Goal: Ask a question

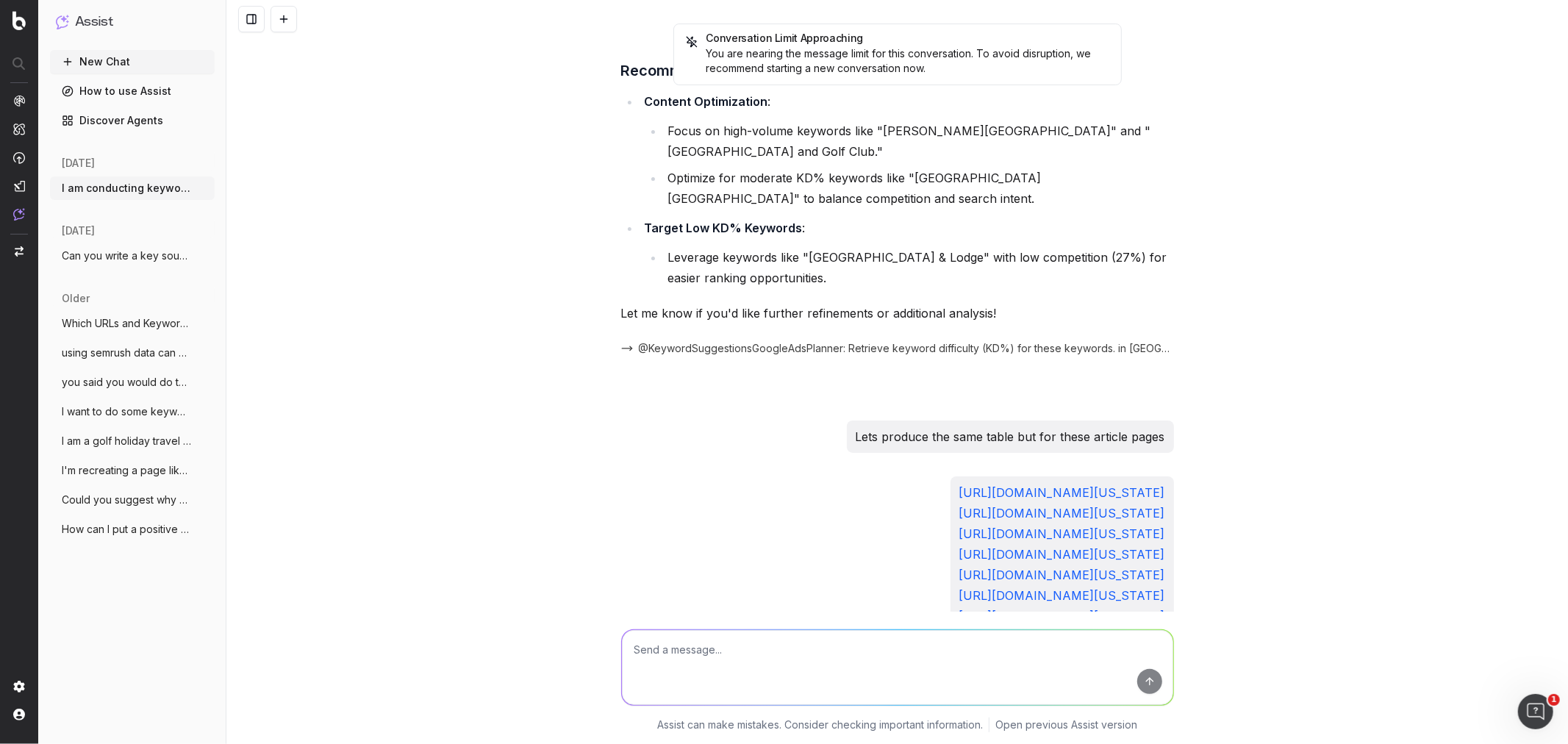
scroll to position [42634, 0]
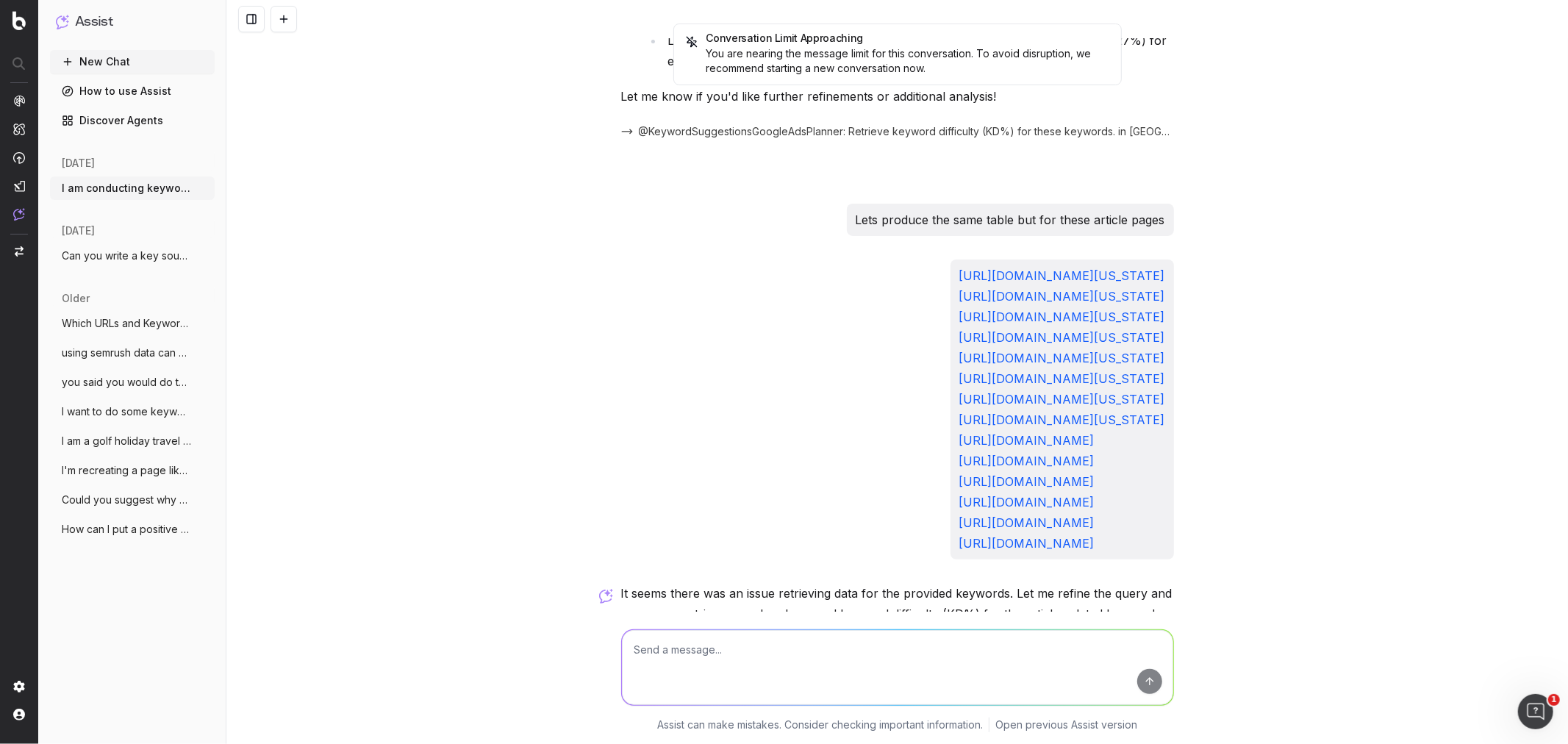
click at [834, 651] on textarea at bounding box center [897, 667] width 551 height 75
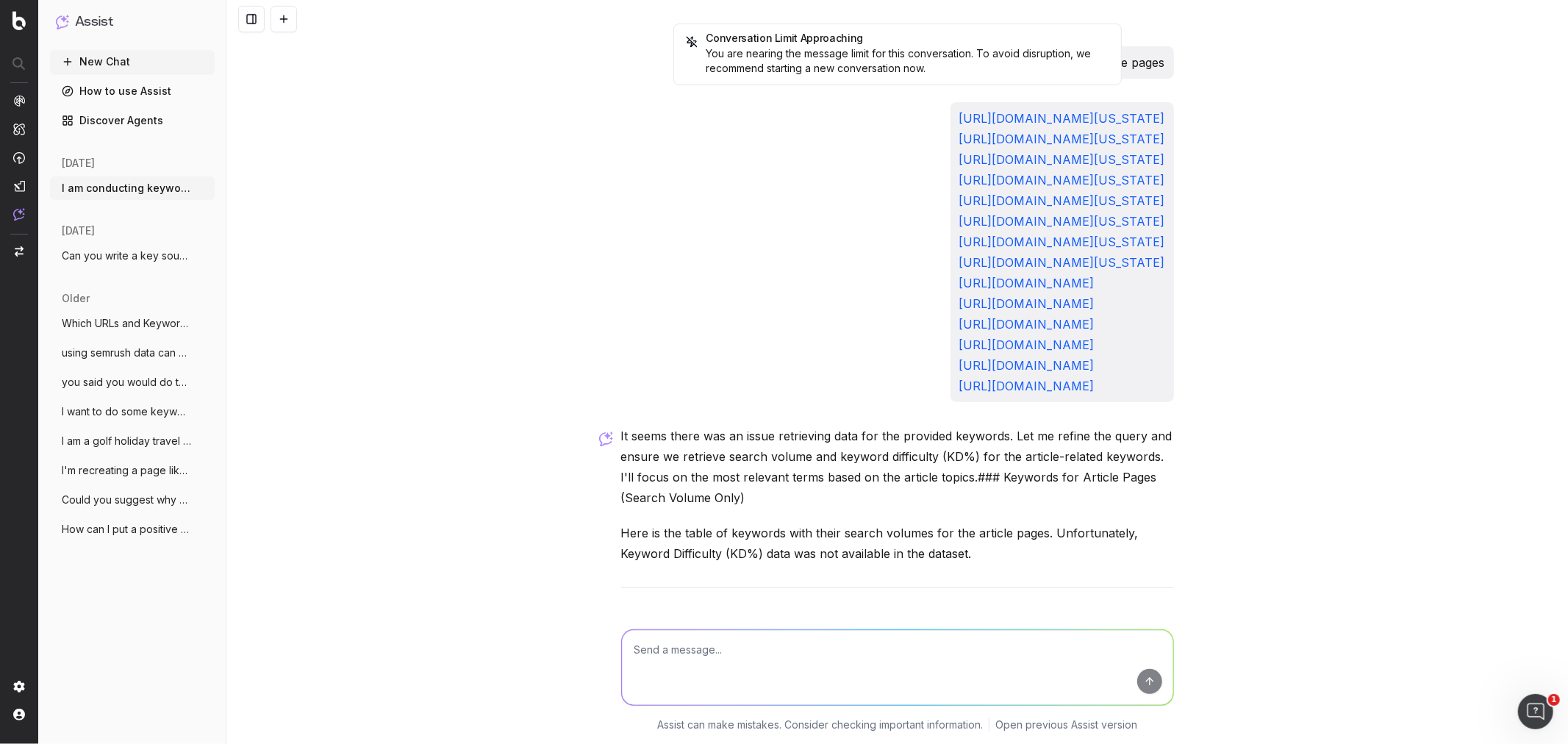
scroll to position [42760, 0]
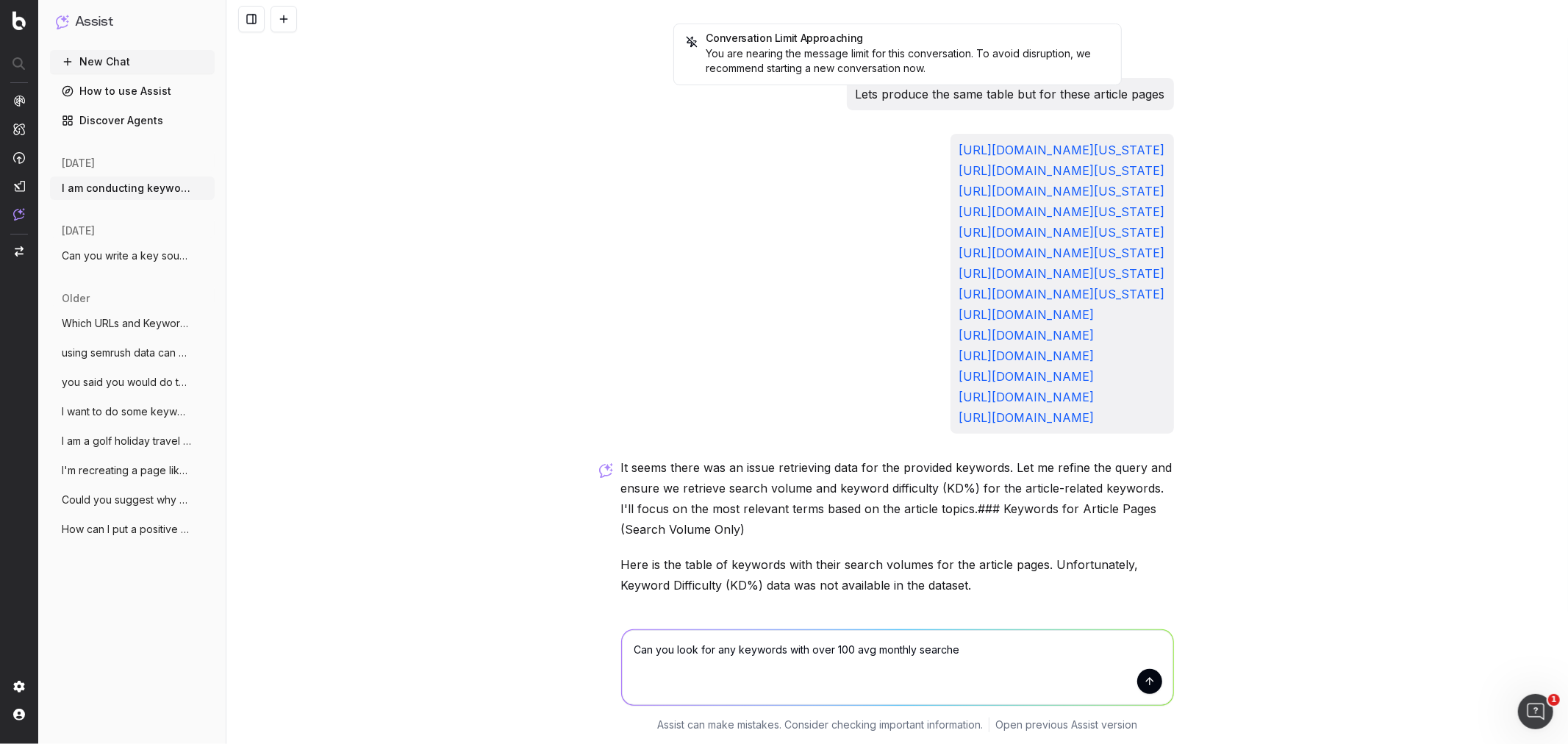
type textarea "Can you look for any keywords with over 100 avg monthly searches"
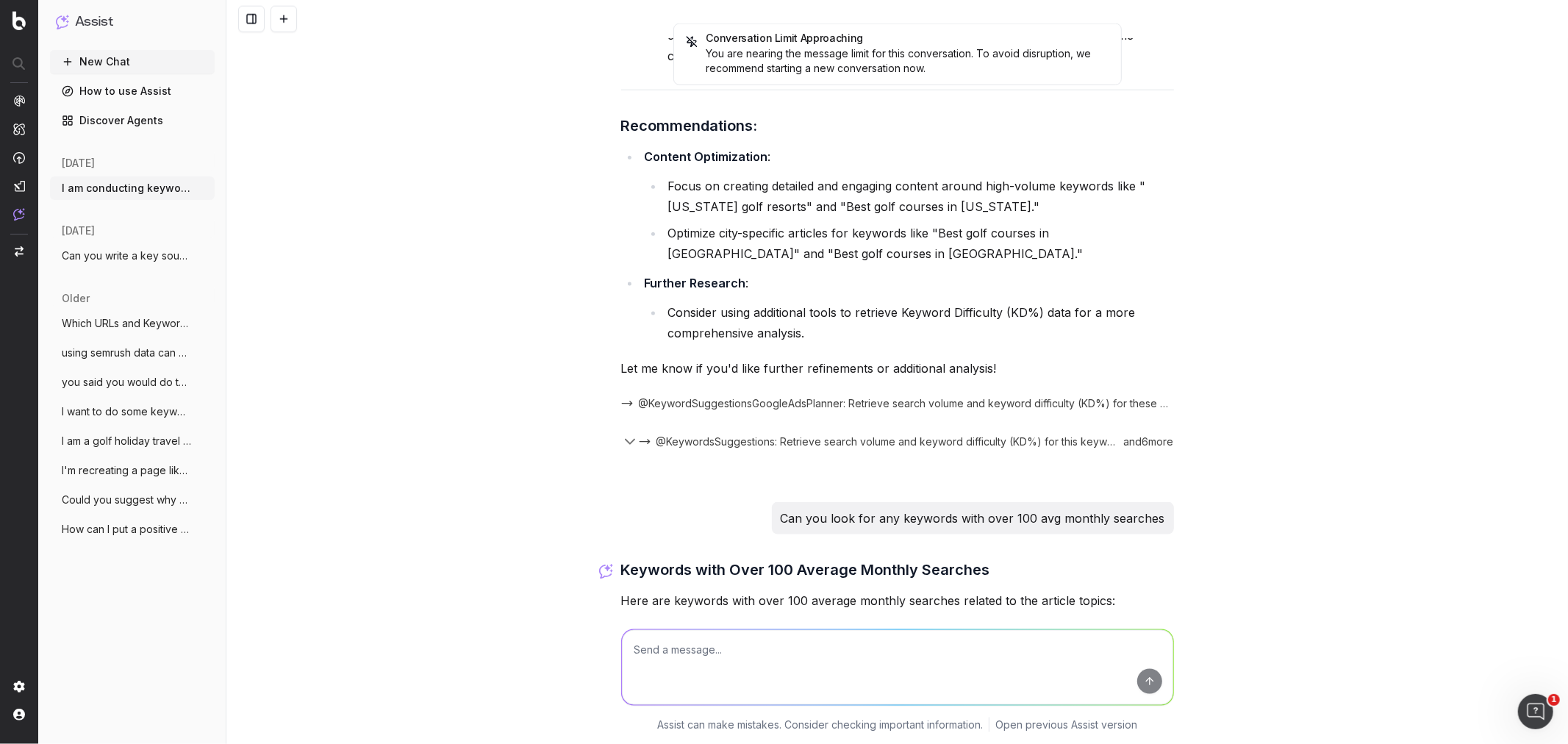
scroll to position [43974, 0]
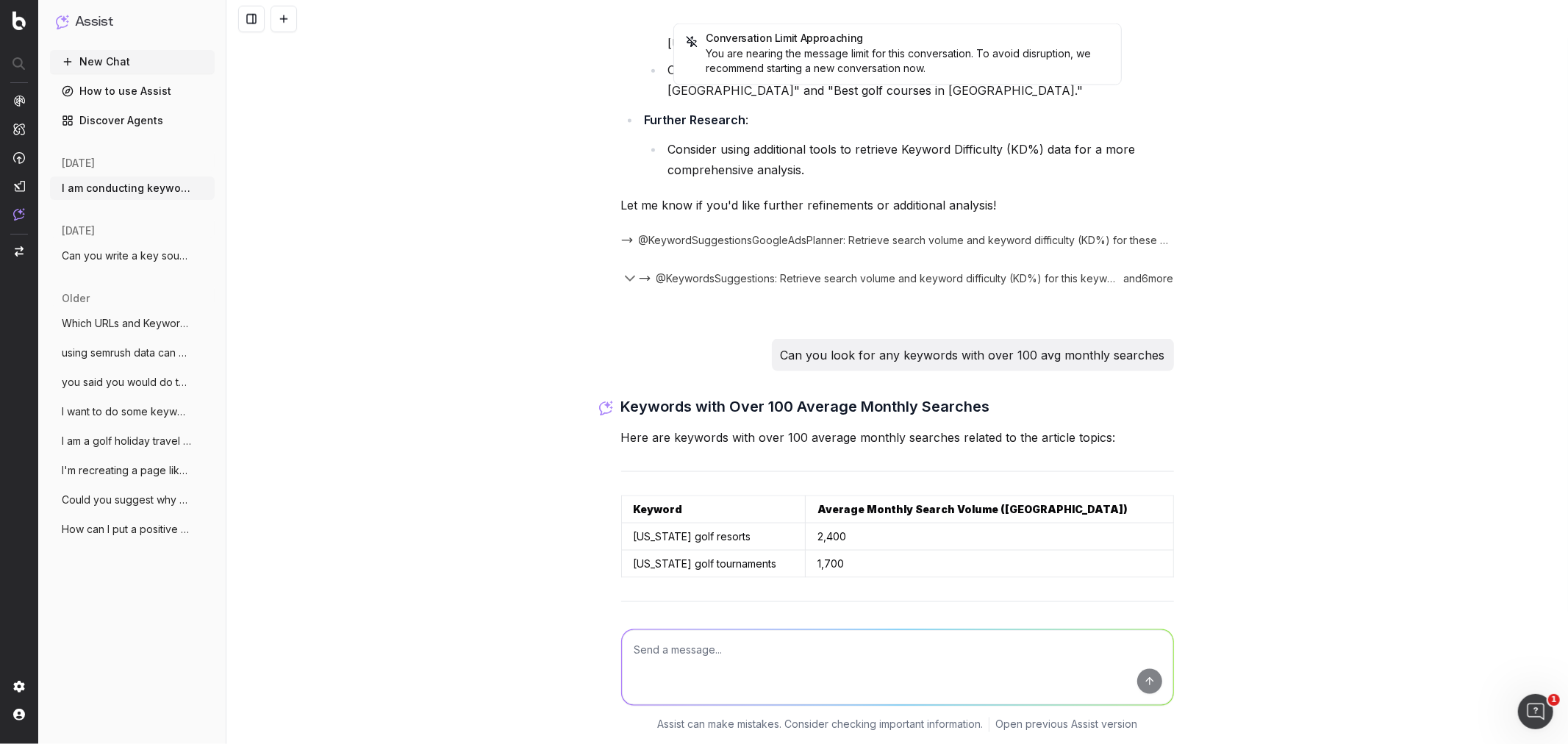
click at [837, 670] on textarea at bounding box center [897, 667] width 551 height 75
type textarea "Can you look at the content in each article to provide a wider pool of keywords"
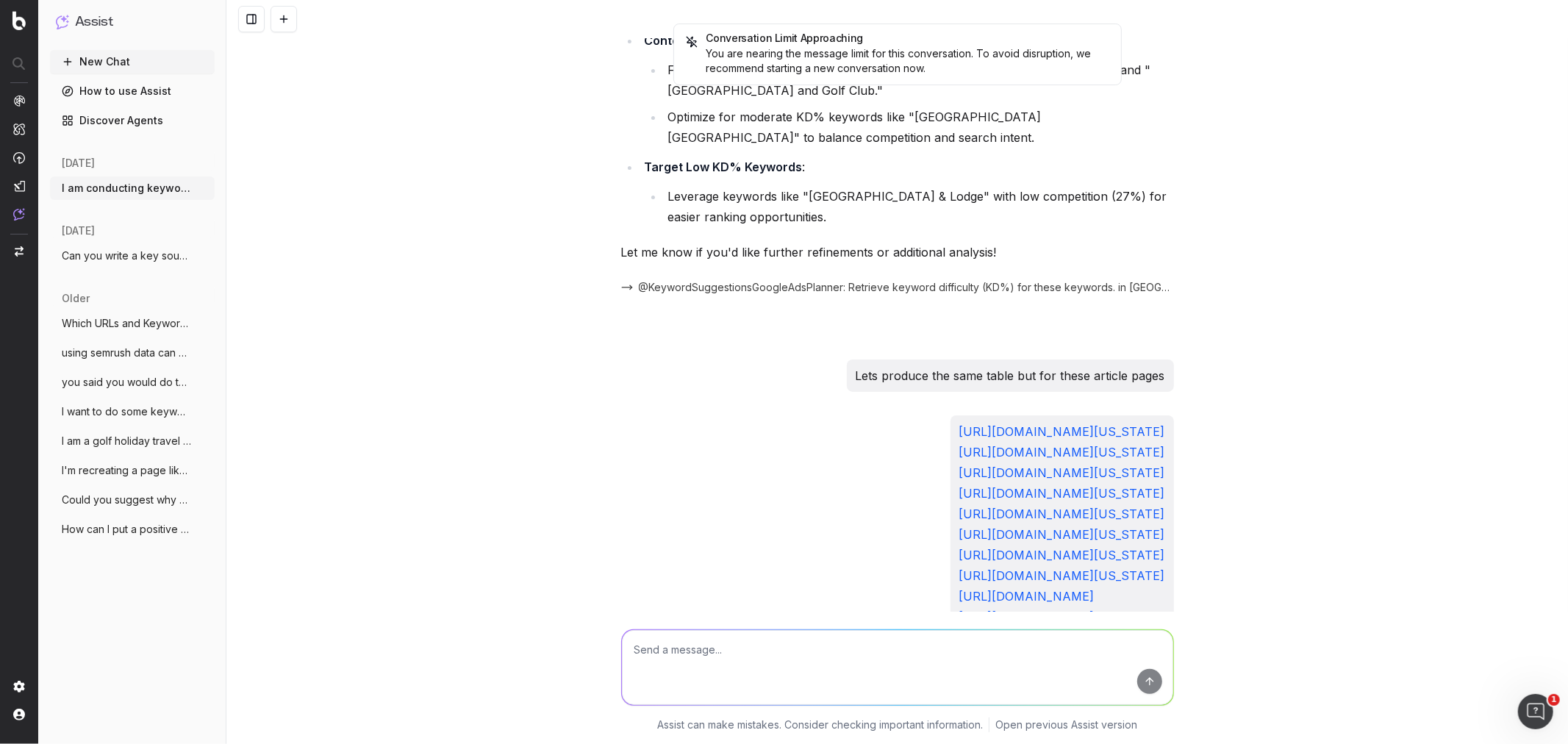
scroll to position [42261, 0]
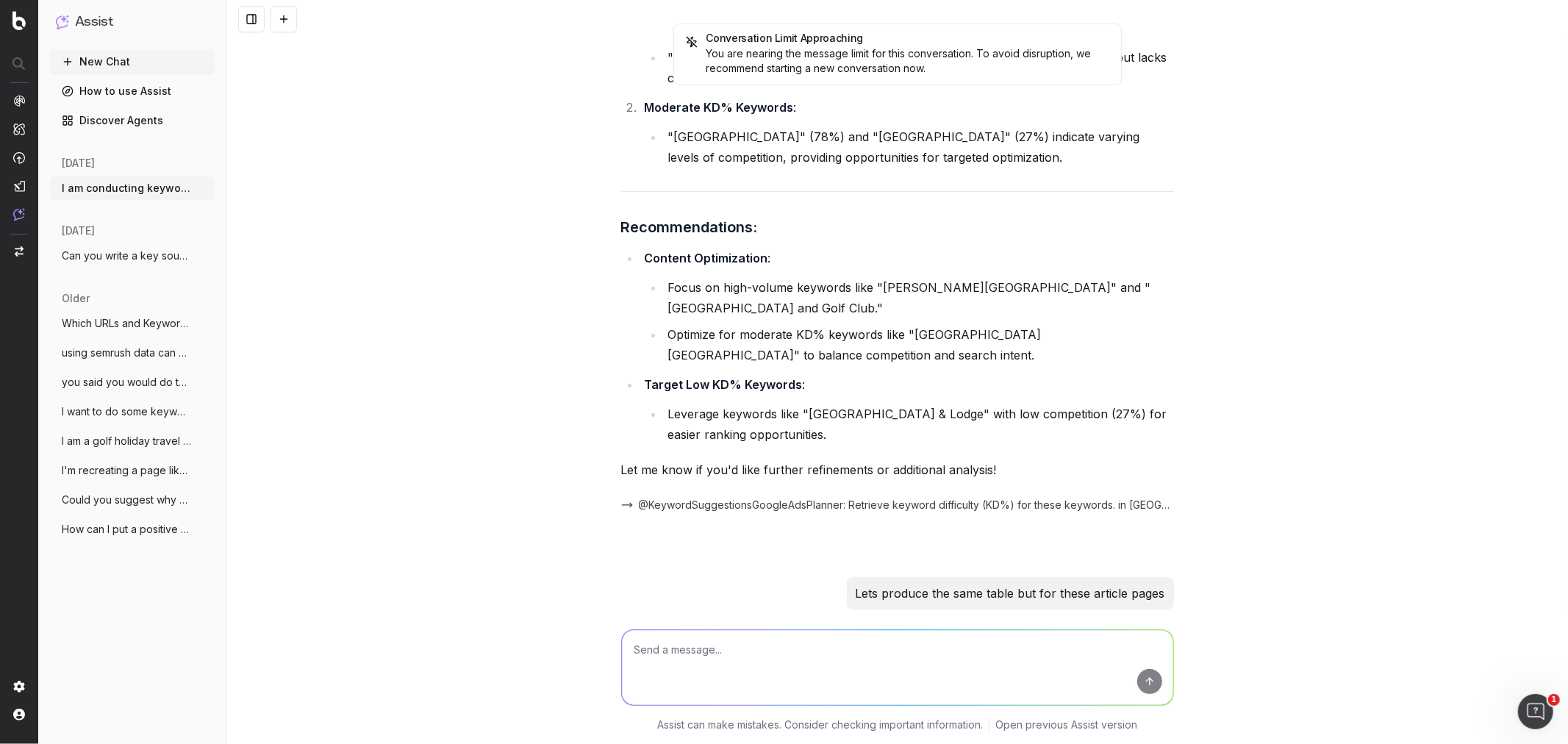
drag, startPoint x: 1077, startPoint y: 487, endPoint x: 646, endPoint y: 230, distance: 501.8
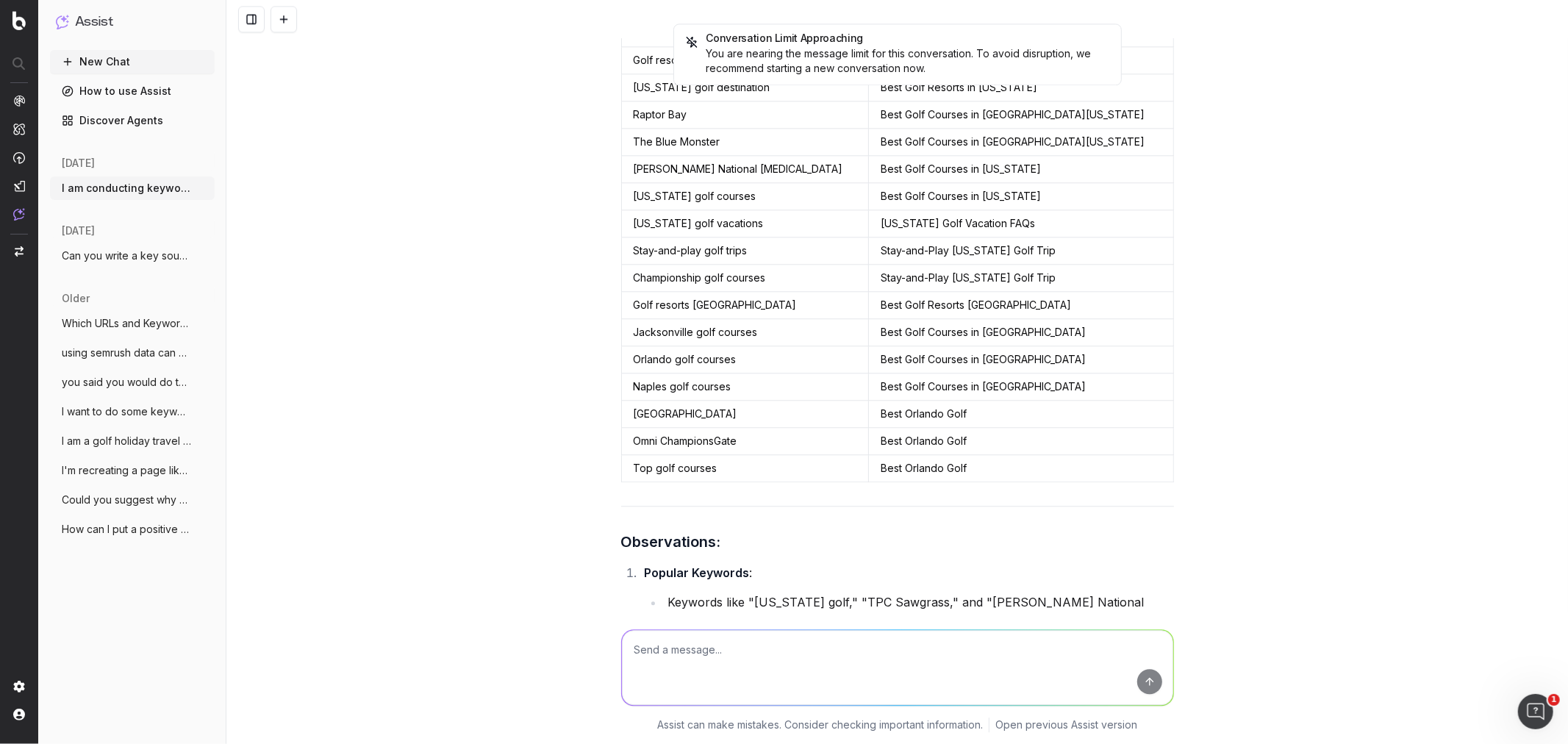
scroll to position [44874, 0]
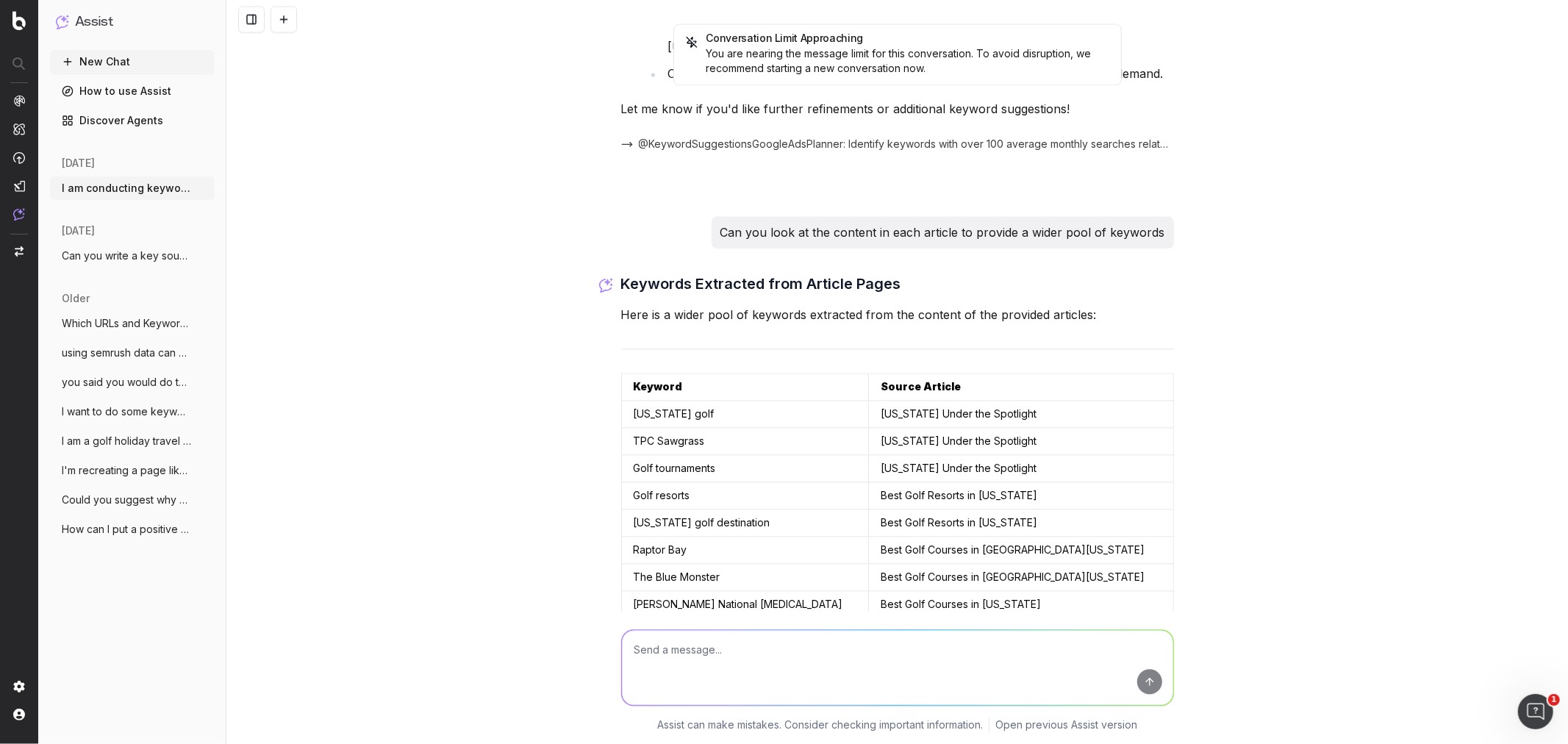
click at [177, 66] on button "New Chat" at bounding box center [132, 61] width 165 height 24
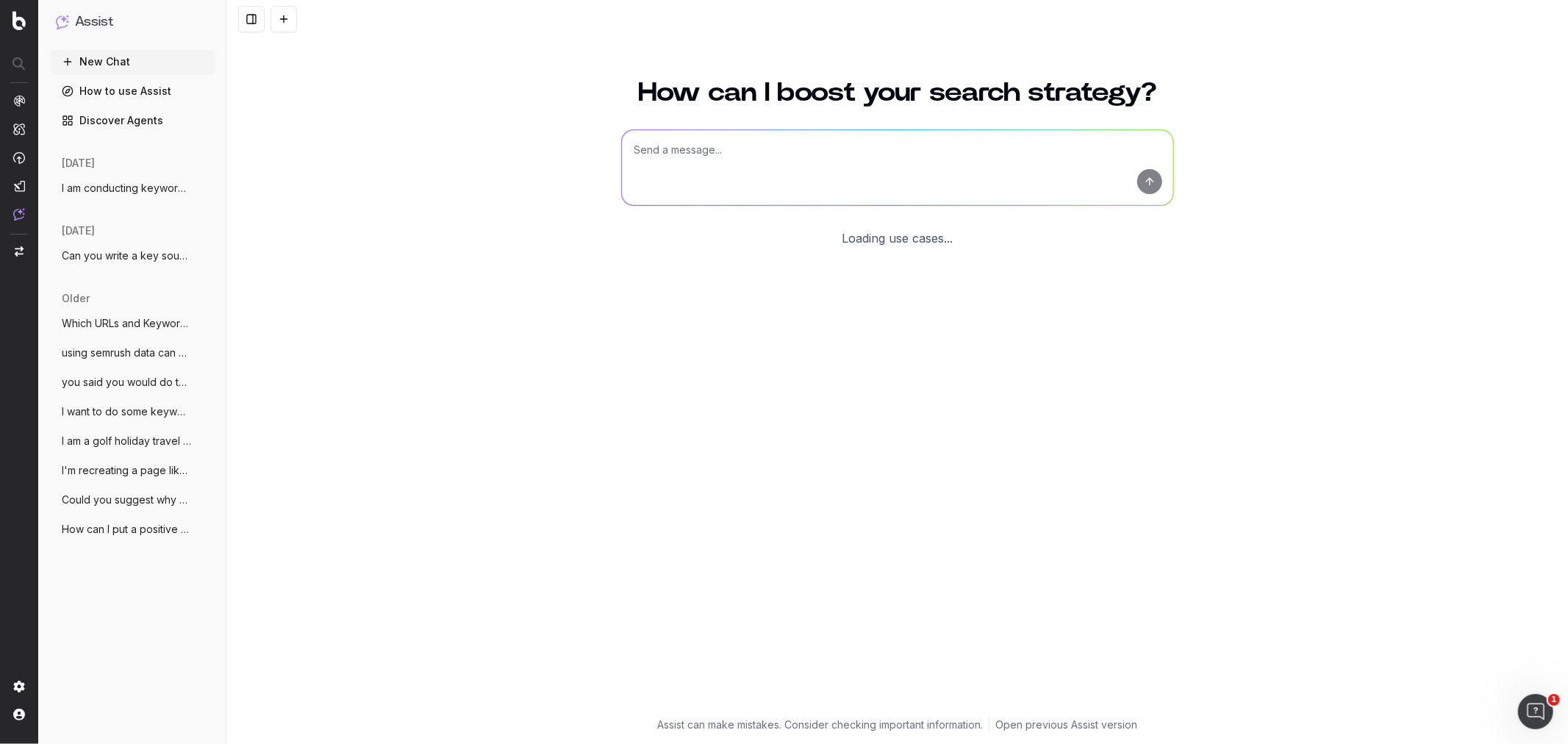
click at [686, 155] on textarea at bounding box center [897, 168] width 551 height 75
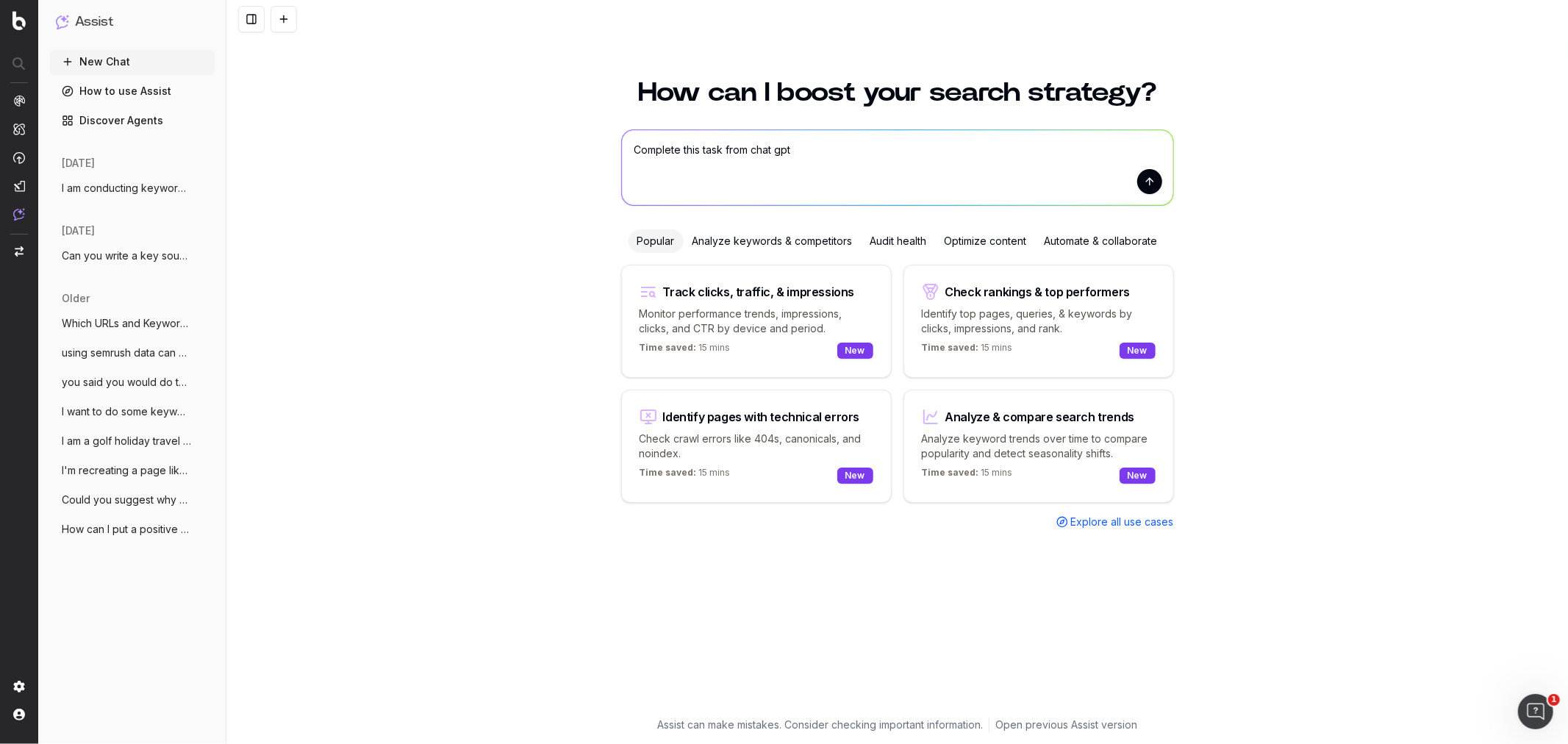
paste textarea "LoreMIP dolo: S’a cons ad elit sed doei tempori utlaboreetd mag aliq enimadmi v…"
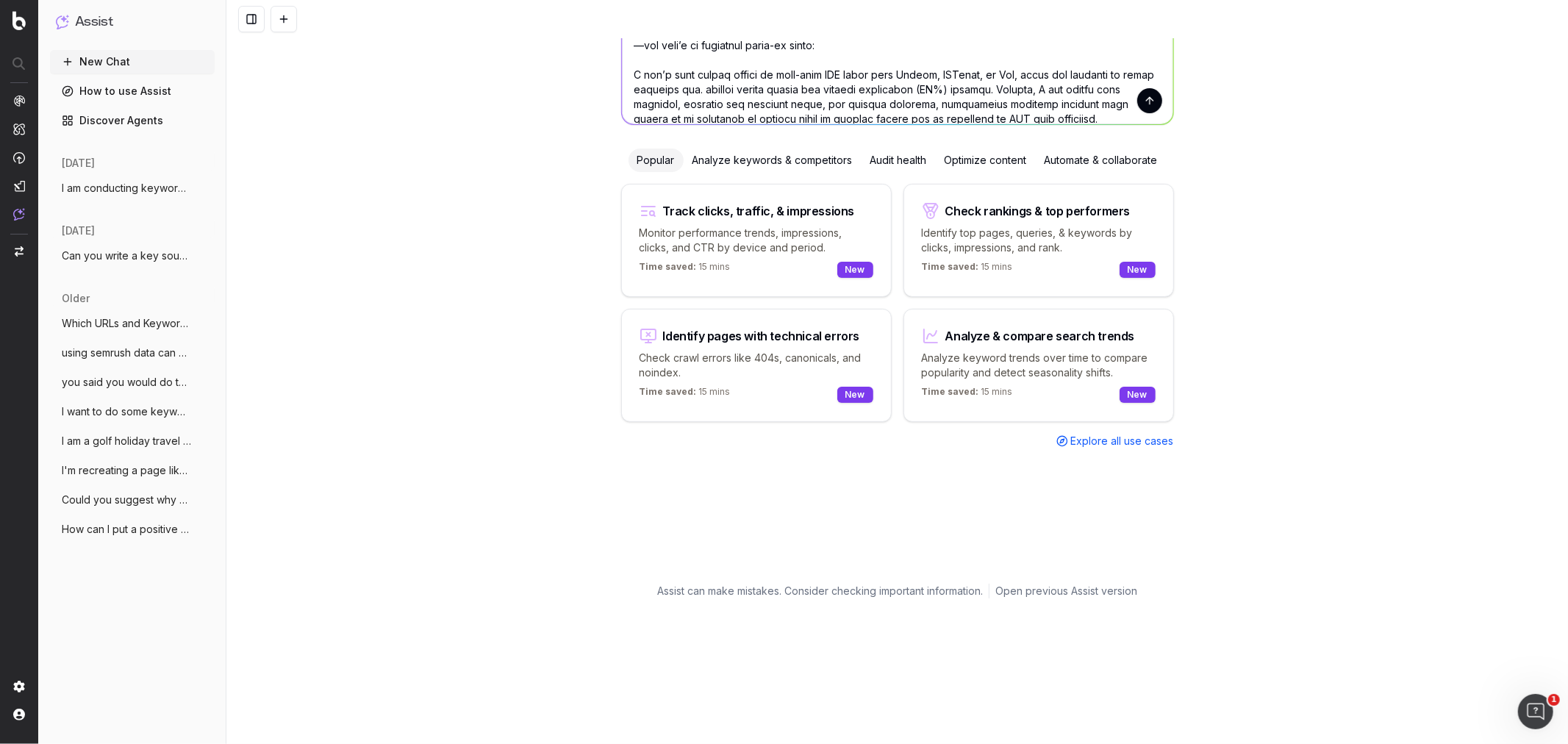
scroll to position [750, 0]
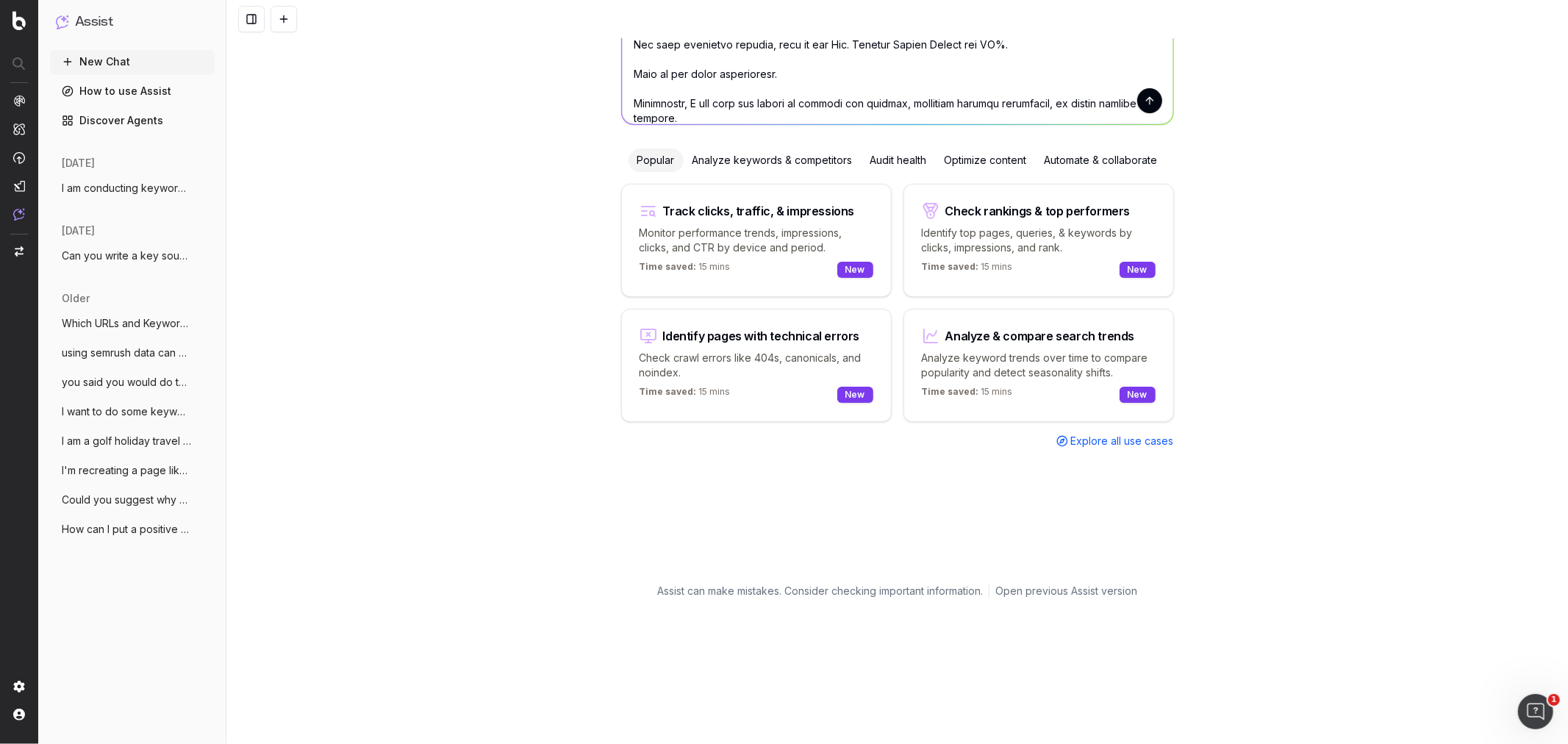
click at [694, 114] on textarea at bounding box center [897, 60] width 551 height 127
paste textarea "[URL][DOMAIN_NAME][US_STATE] [URL][DOMAIN_NAME][US_STATE] [URL][DOMAIN_NAME][US…"
type textarea "Loremips dolo sita cons adip eli SeddOEI temp: I’u labo et dolo mag aliq enimad…"
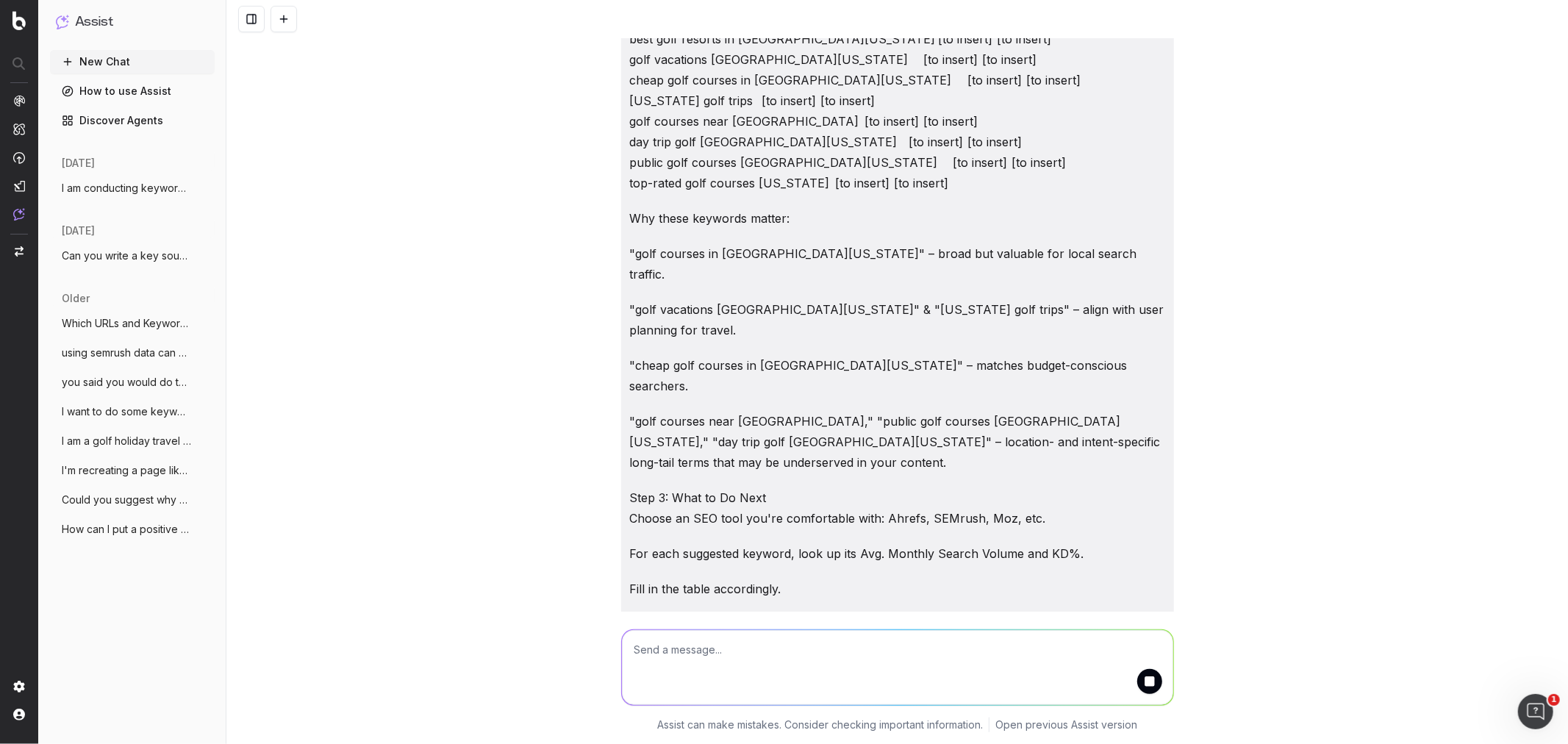
scroll to position [1126, 0]
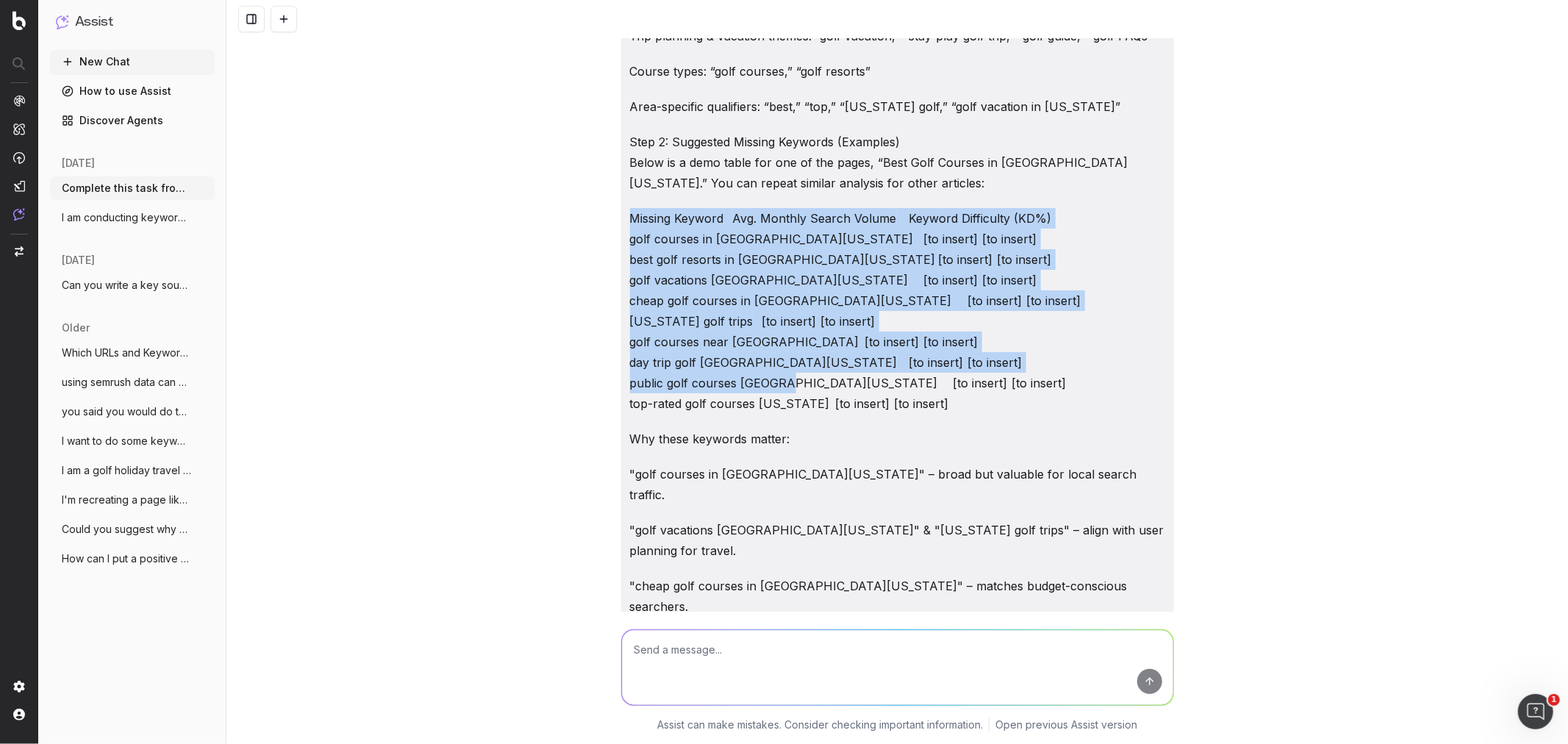
drag, startPoint x: 950, startPoint y: 382, endPoint x: 608, endPoint y: 185, distance: 394.7
copy p "Missing Keyword Avg. Monthly Search Volume Keyword Difficulty (KD%) golf course…"
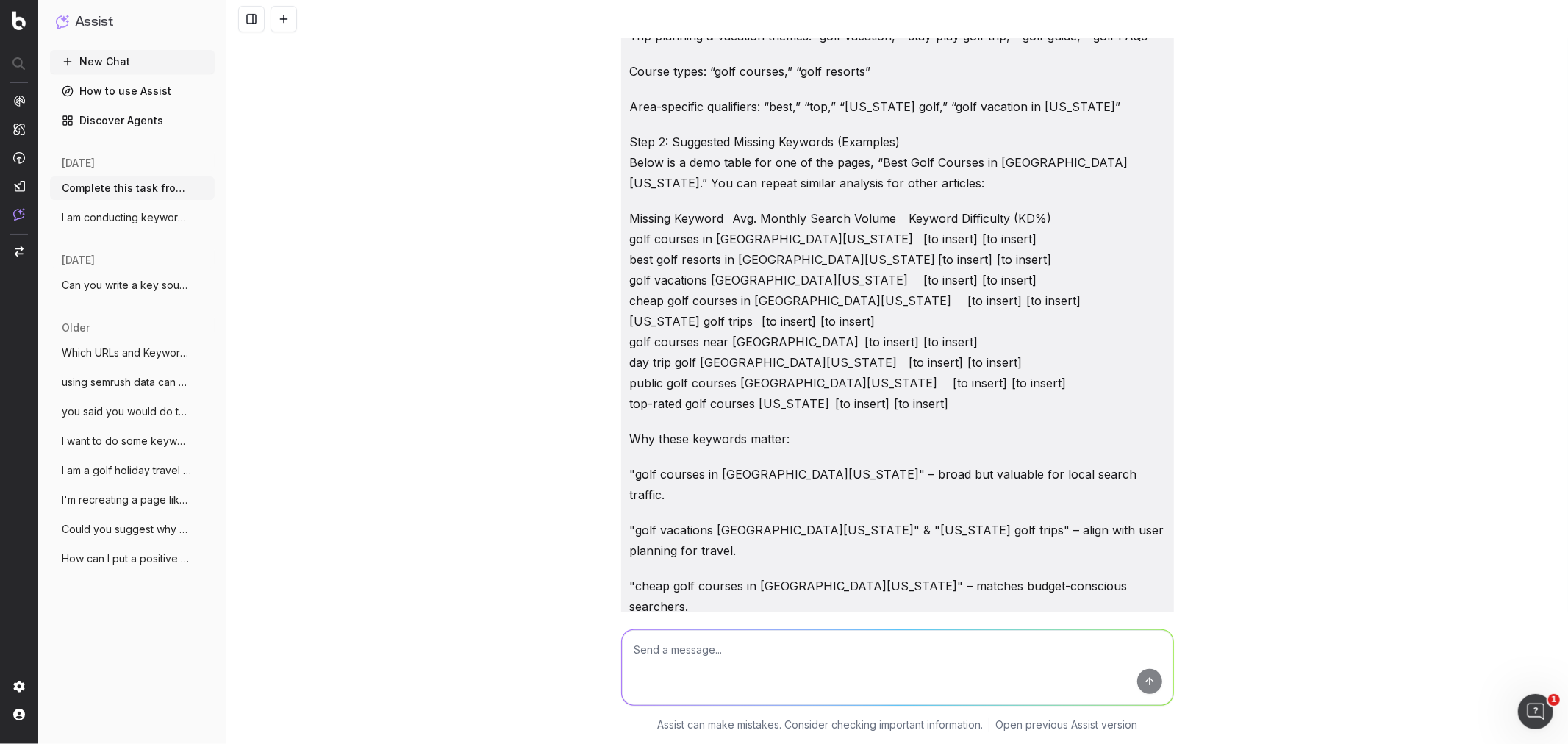
click at [759, 640] on textarea at bounding box center [897, 667] width 551 height 75
paste textarea "Missing Keyword Avg. Monthly Search Volume Keyword Difficulty (KD%) golf course…"
type textarea "Make a table like this Missing Keyword Avg. Monthly Search Volume Keyword Diffi…"
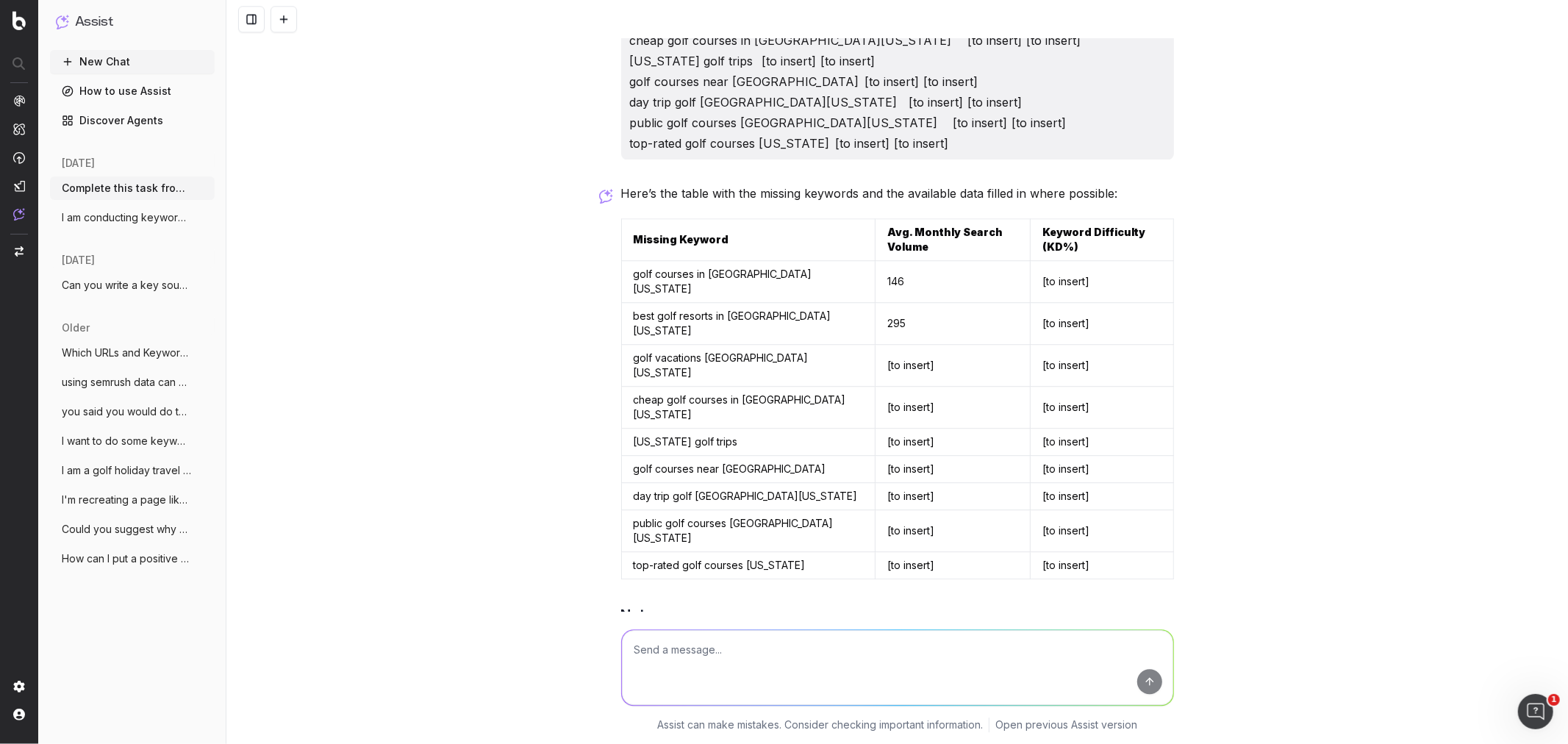
scroll to position [2977, 0]
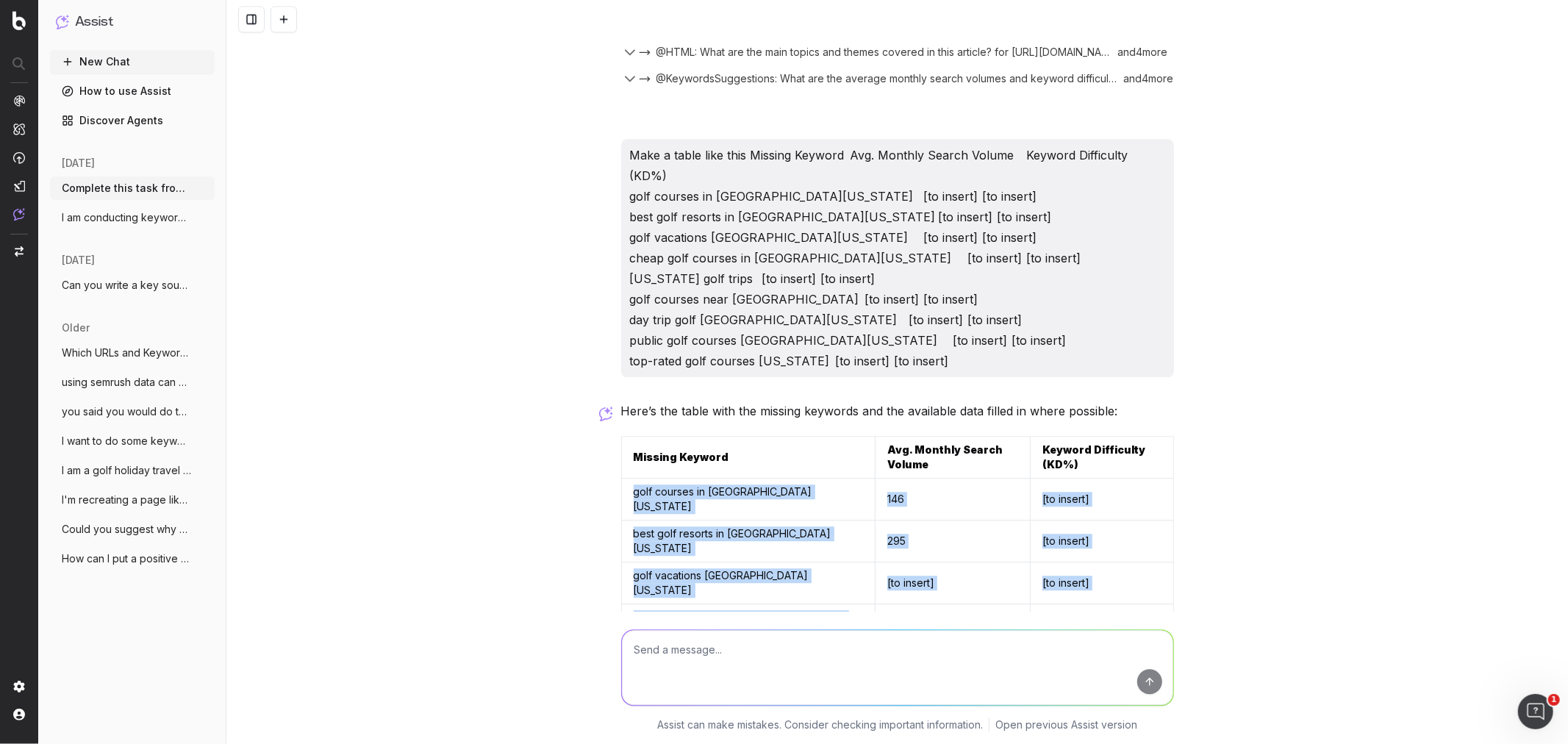
drag, startPoint x: 1076, startPoint y: 572, endPoint x: 619, endPoint y: 357, distance: 505.0
click at [621, 479] on tbody "golf courses in [GEOGRAPHIC_DATA][US_STATE] 146 [to insert] best golf resorts i…" at bounding box center [897, 637] width 552 height 318
copy tbody "golf courses in [GEOGRAPHIC_DATA][US_STATE] 146 [to insert] best golf resorts i…"
click at [496, 448] on div "Complete this task from chat gpt ChatGPT said: I’d love to help you with keywor…" at bounding box center [897, 372] width 1342 height 744
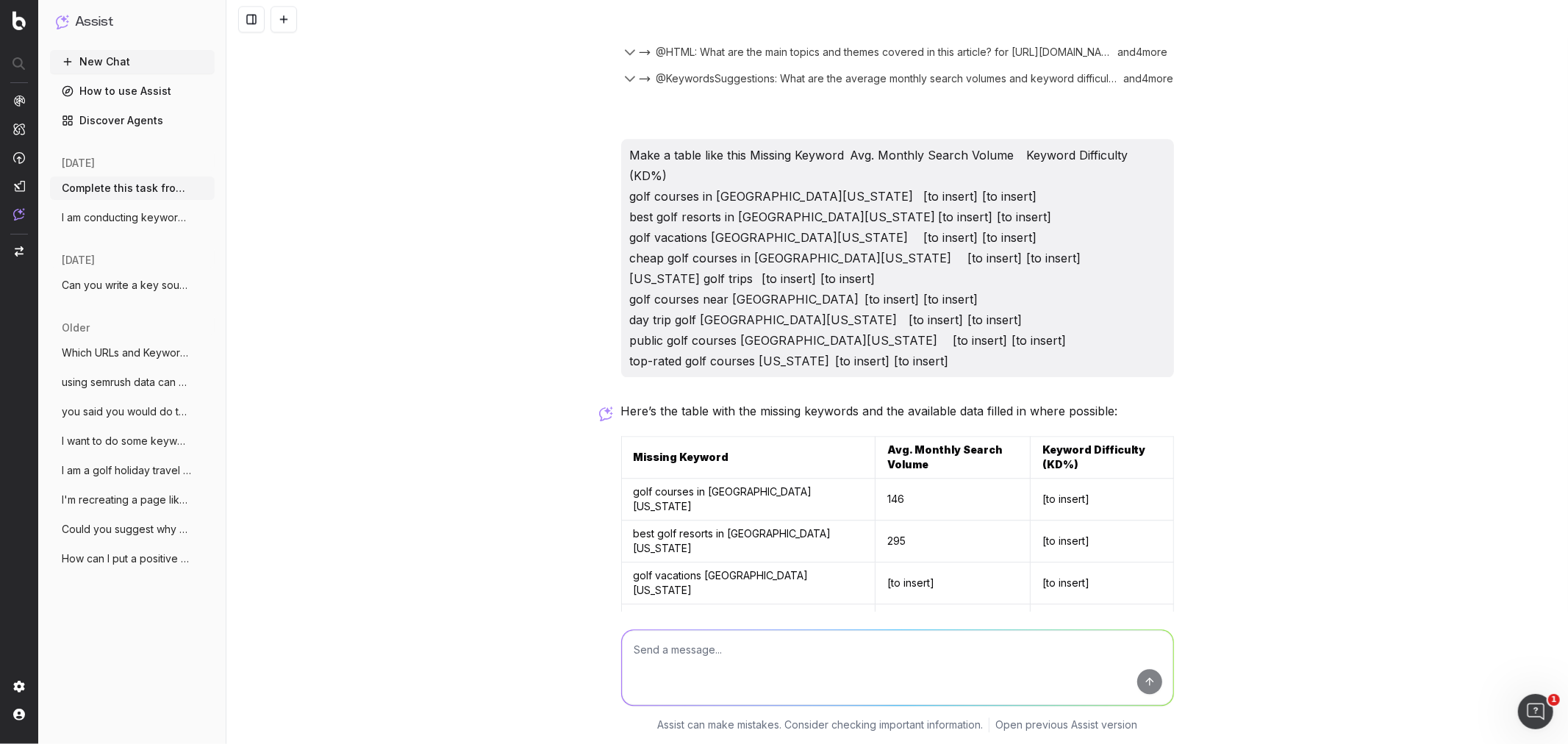
click at [424, 308] on div "Complete this task from chat gpt ChatGPT said: I’d love to help you with keywor…" at bounding box center [897, 372] width 1342 height 744
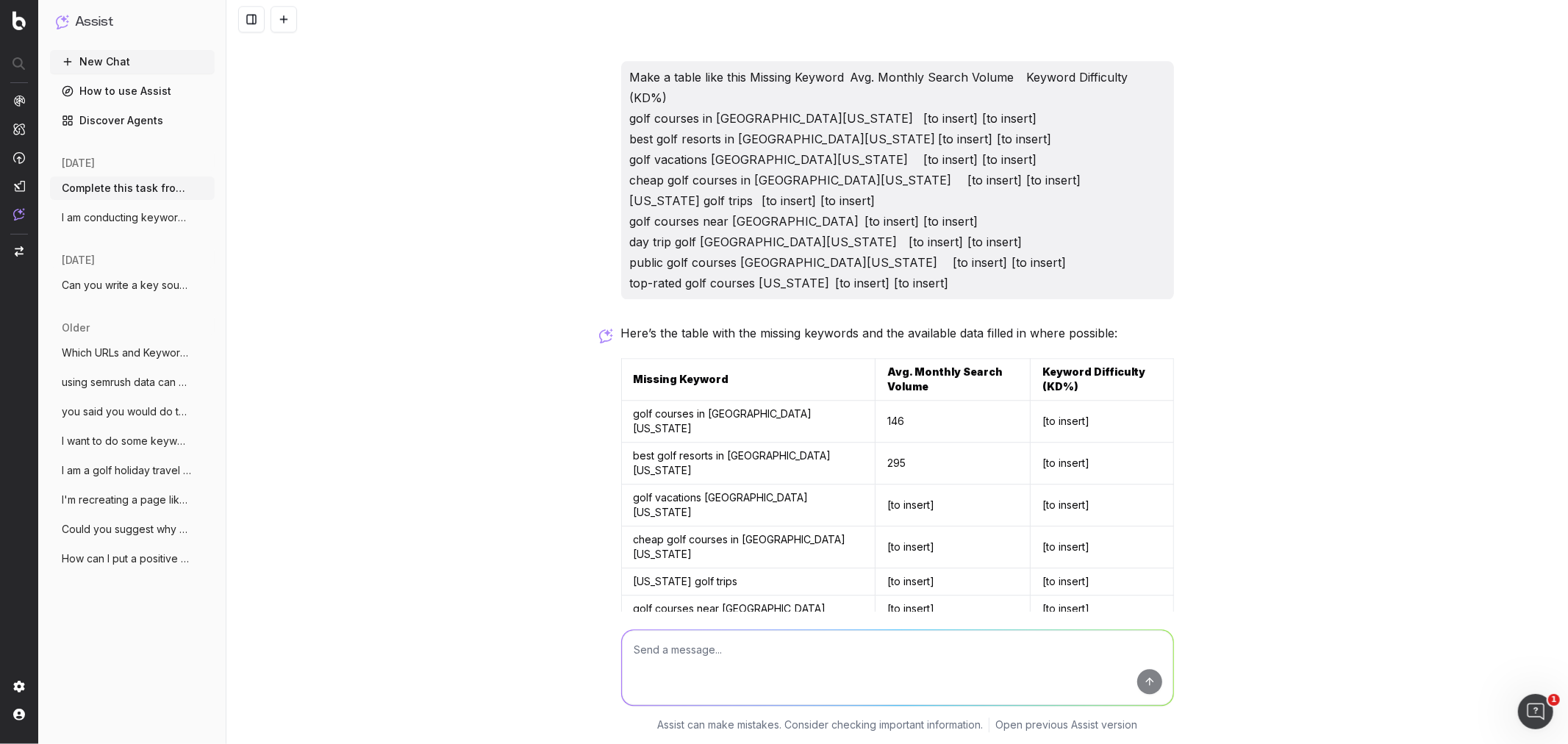
scroll to position [3072, 0]
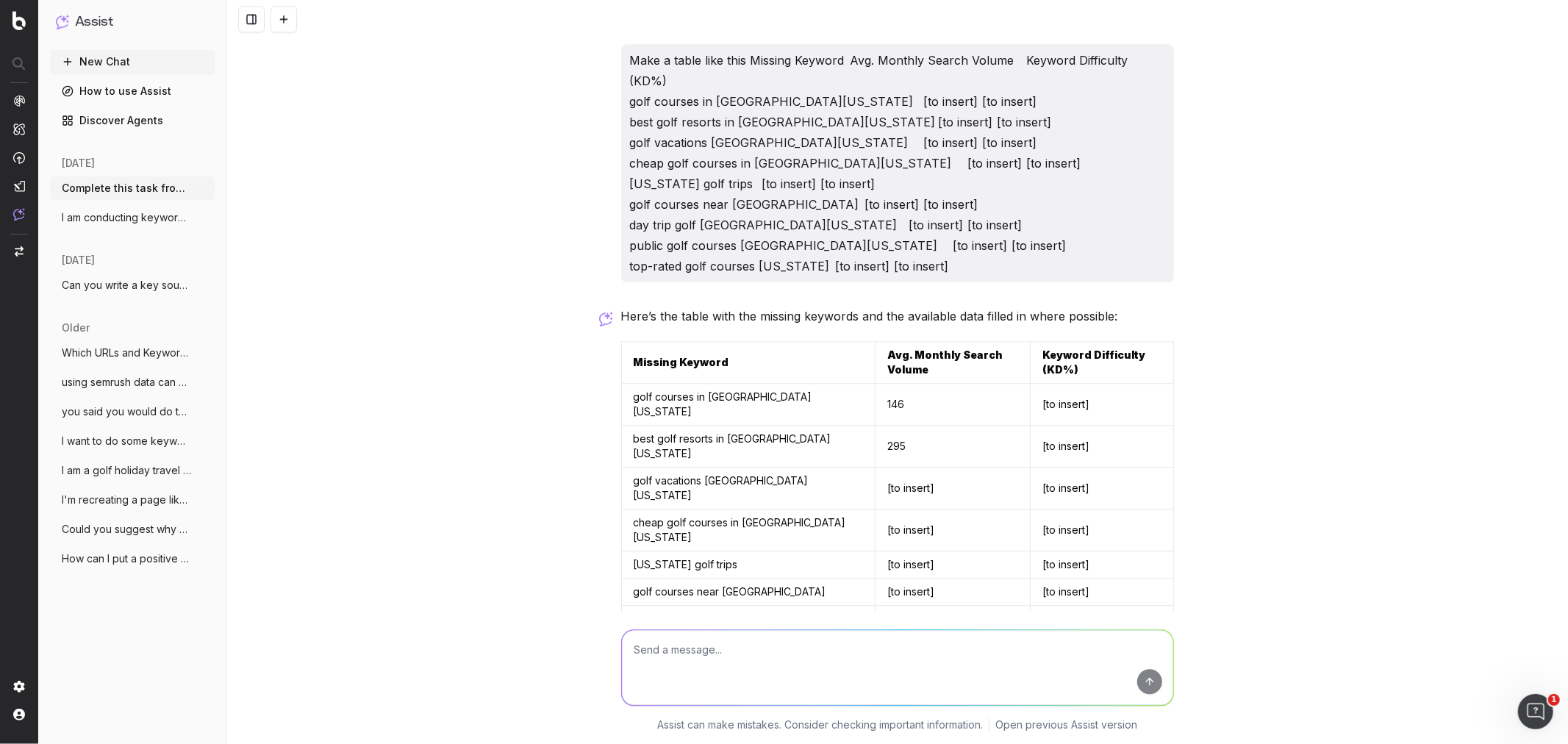
click at [799, 642] on textarea at bounding box center [897, 667] width 551 height 75
paste textarea "Can you build a similar table for these Golf Courses [URL][DOMAIN_NAME] [URL][D…"
type textarea "Can you build a similar table for these Golf Courses [URL][DOMAIN_NAME] [URL][D…"
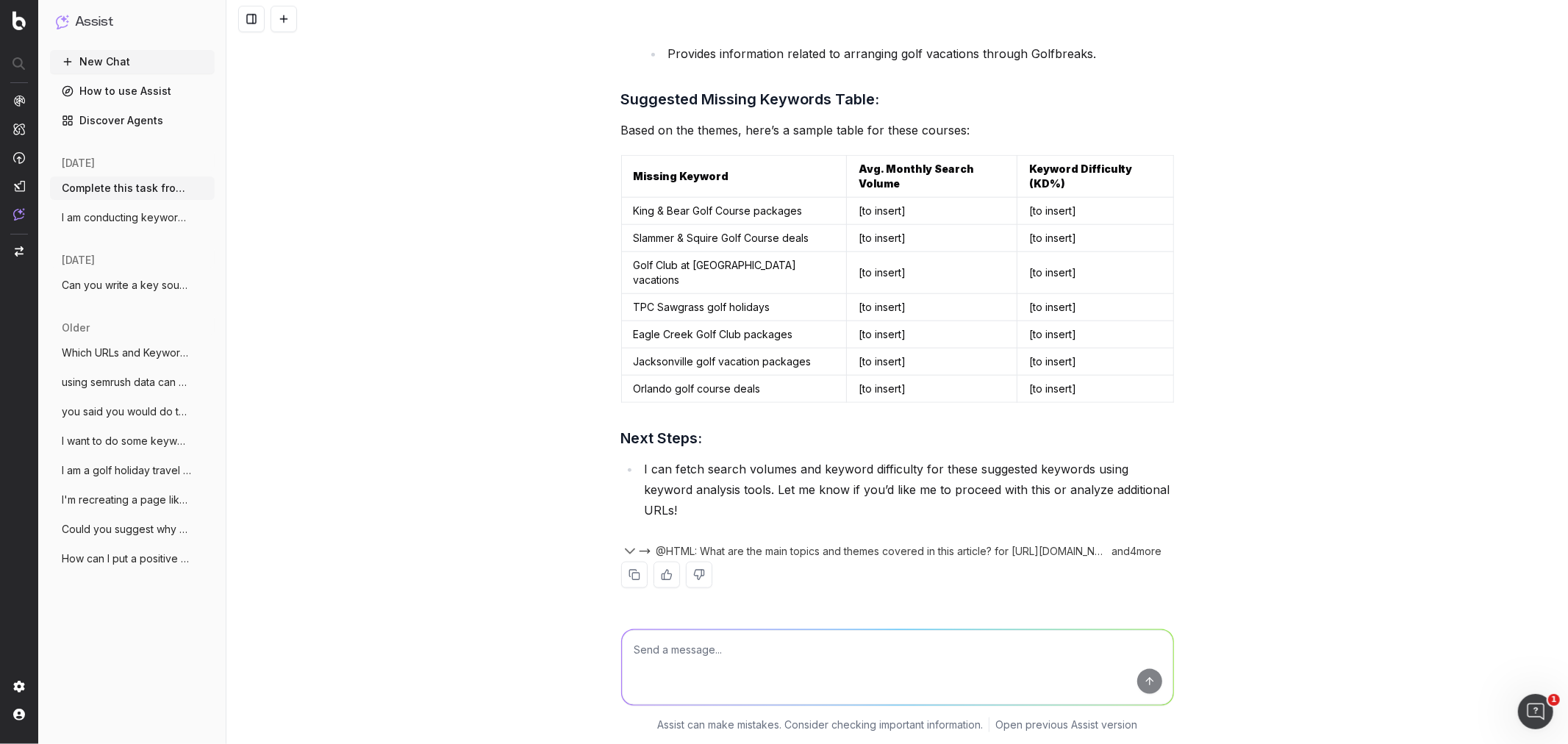
scroll to position [6221, 0]
click at [629, 548] on icon "button" at bounding box center [630, 551] width 17 height 17
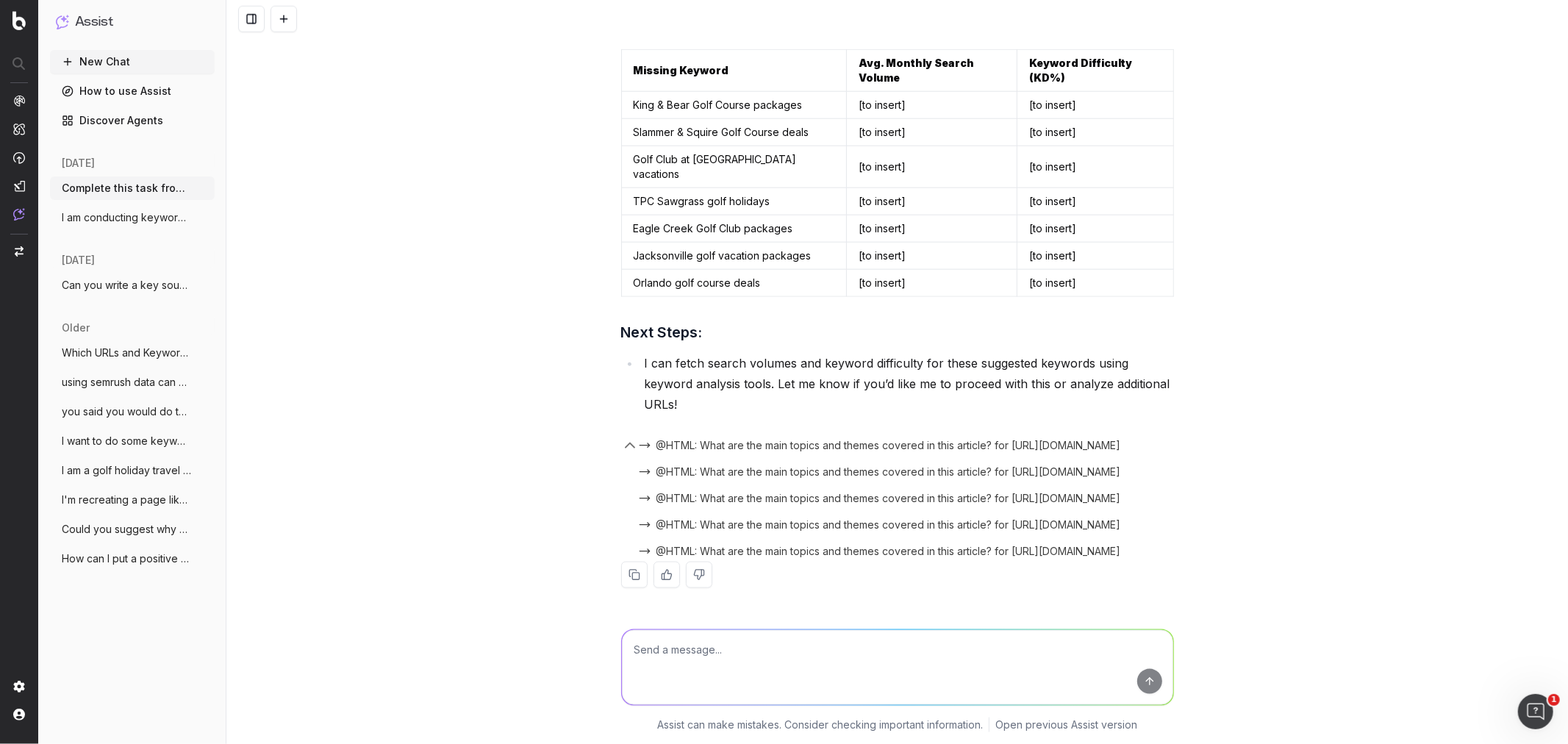
scroll to position [6326, 0]
click at [936, 649] on textarea at bounding box center [897, 667] width 551 height 75
type textarea "Surely there's more keywords"
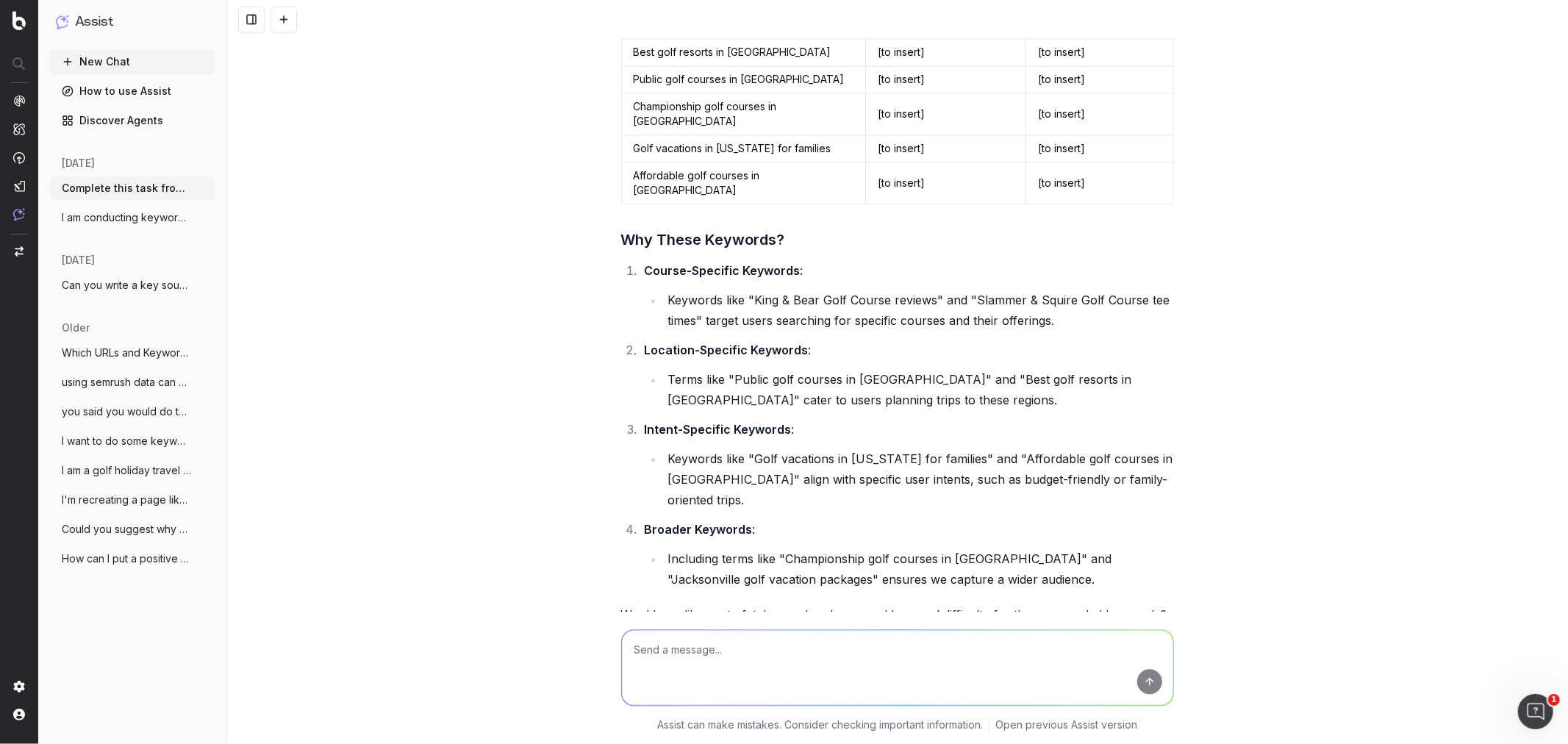
scroll to position [7602, 0]
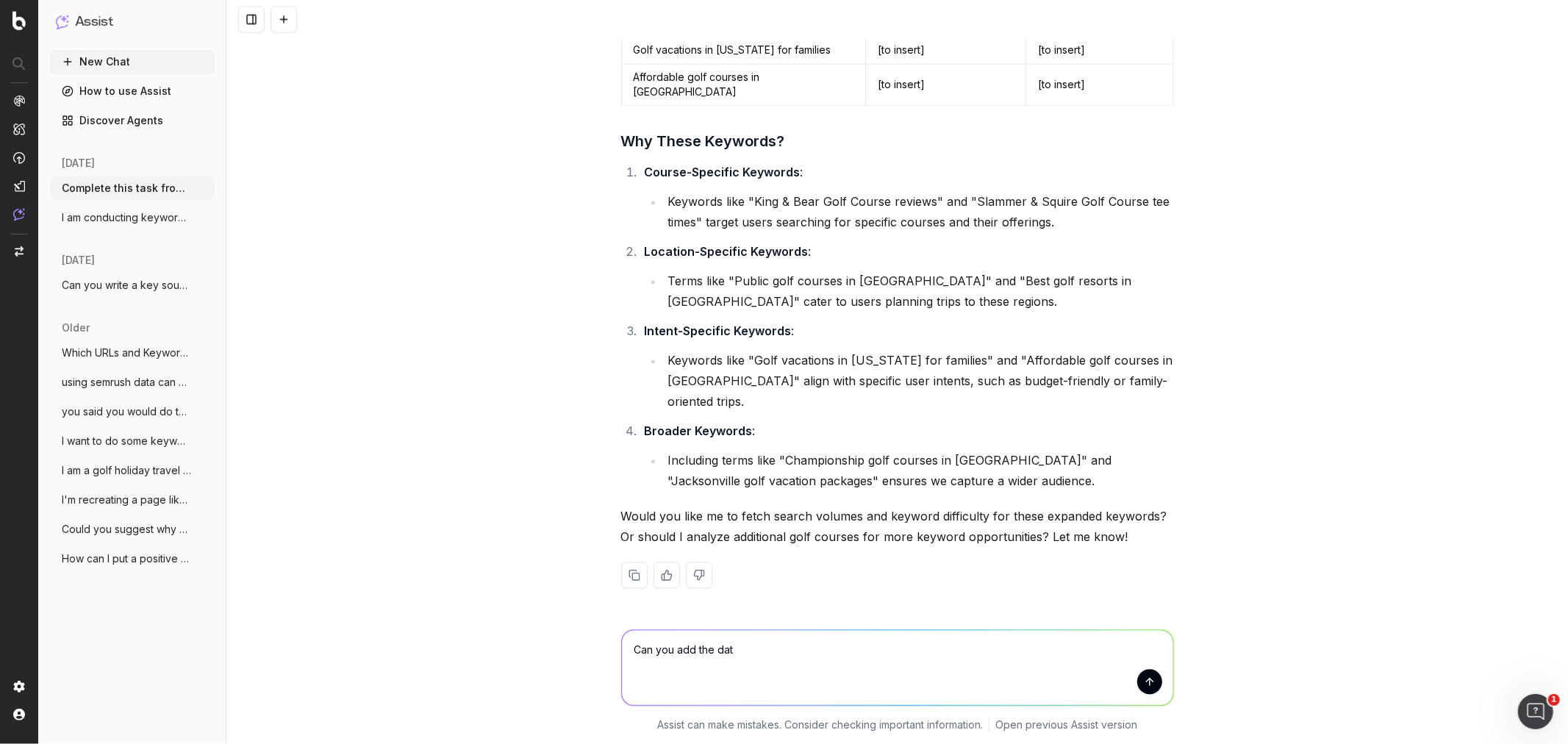
type textarea "Can you add the data"
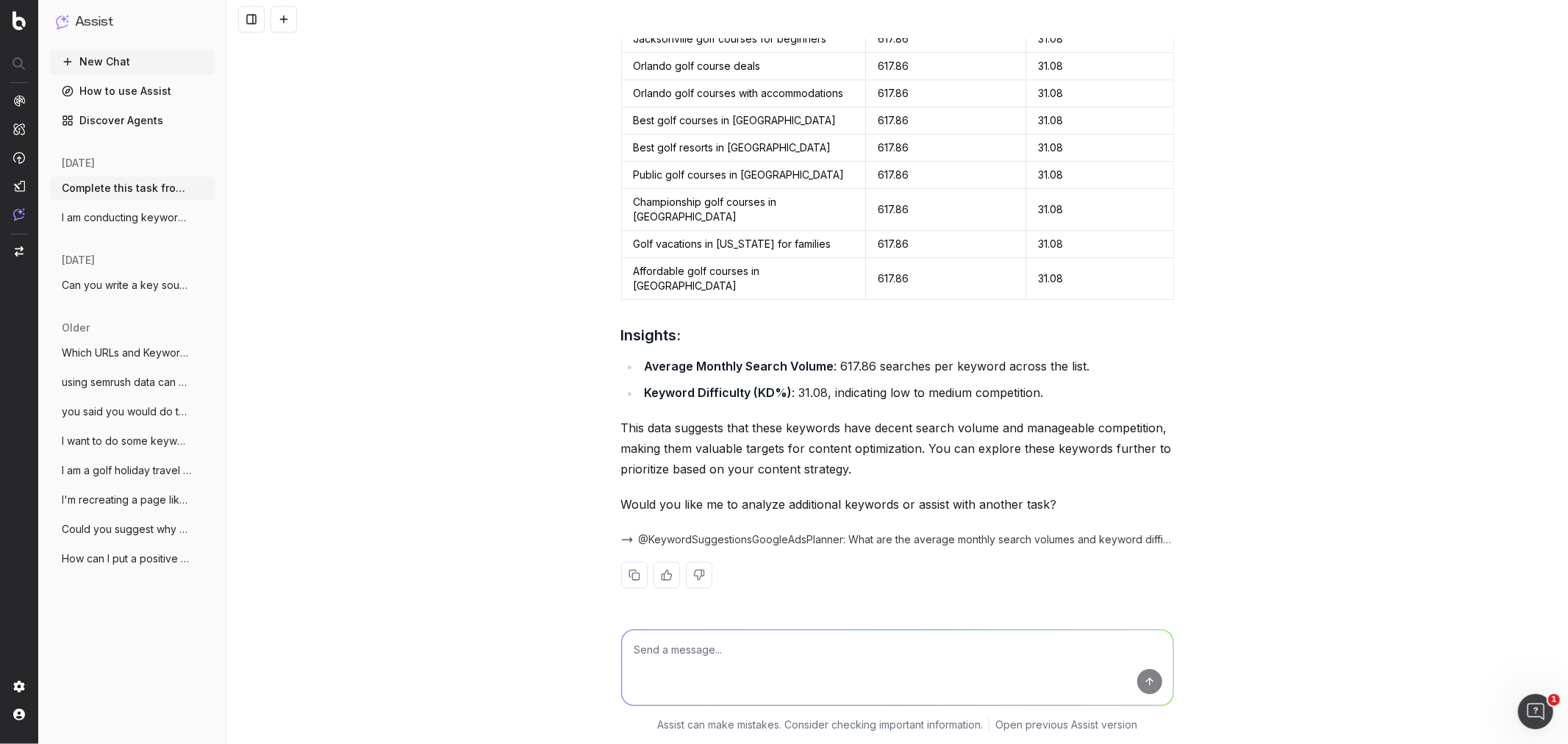
scroll to position [8607, 0]
click at [722, 671] on textarea at bounding box center [897, 667] width 551 height 75
type textarea "the search volume and kd cant be the same for every keyword use semrush data"
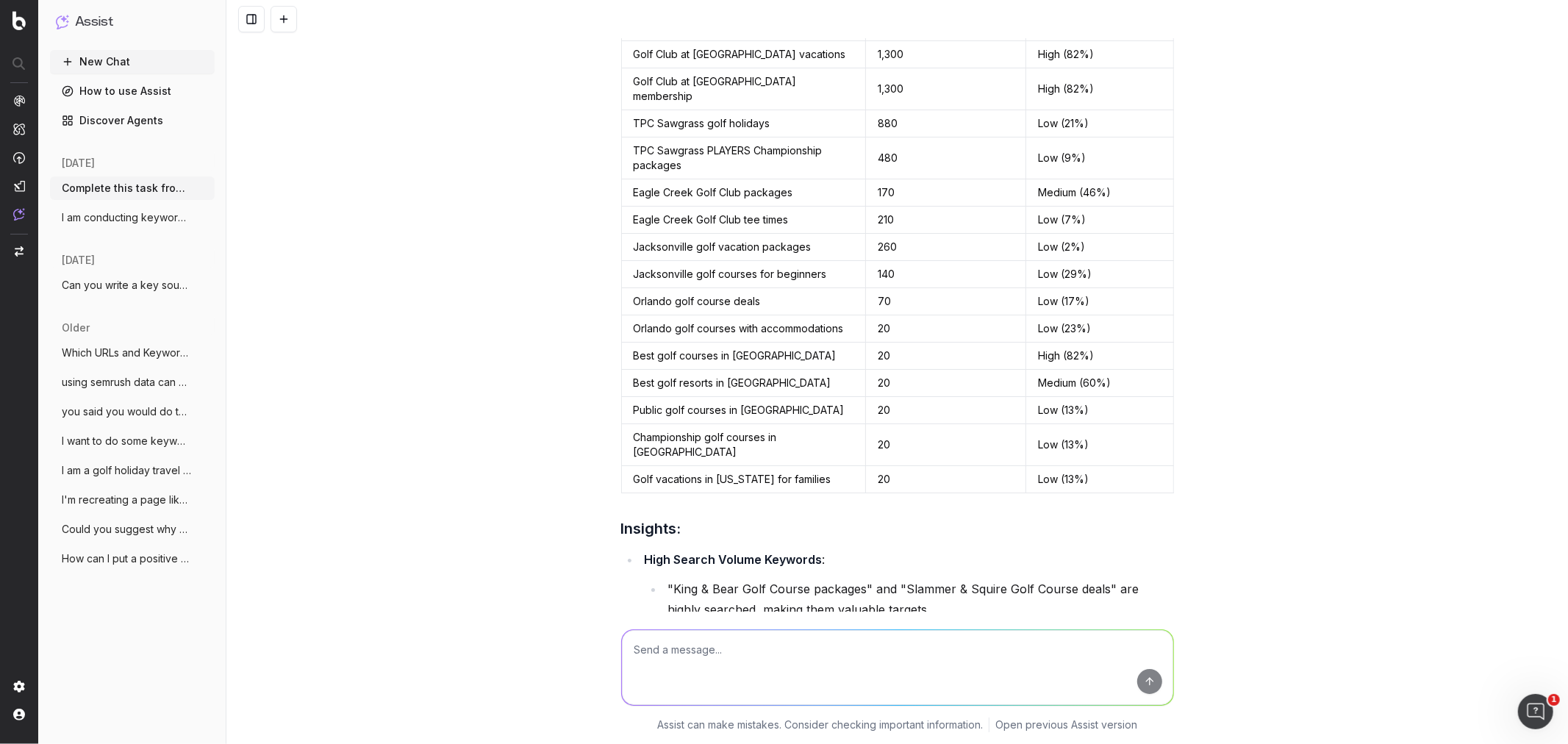
scroll to position [9162, 0]
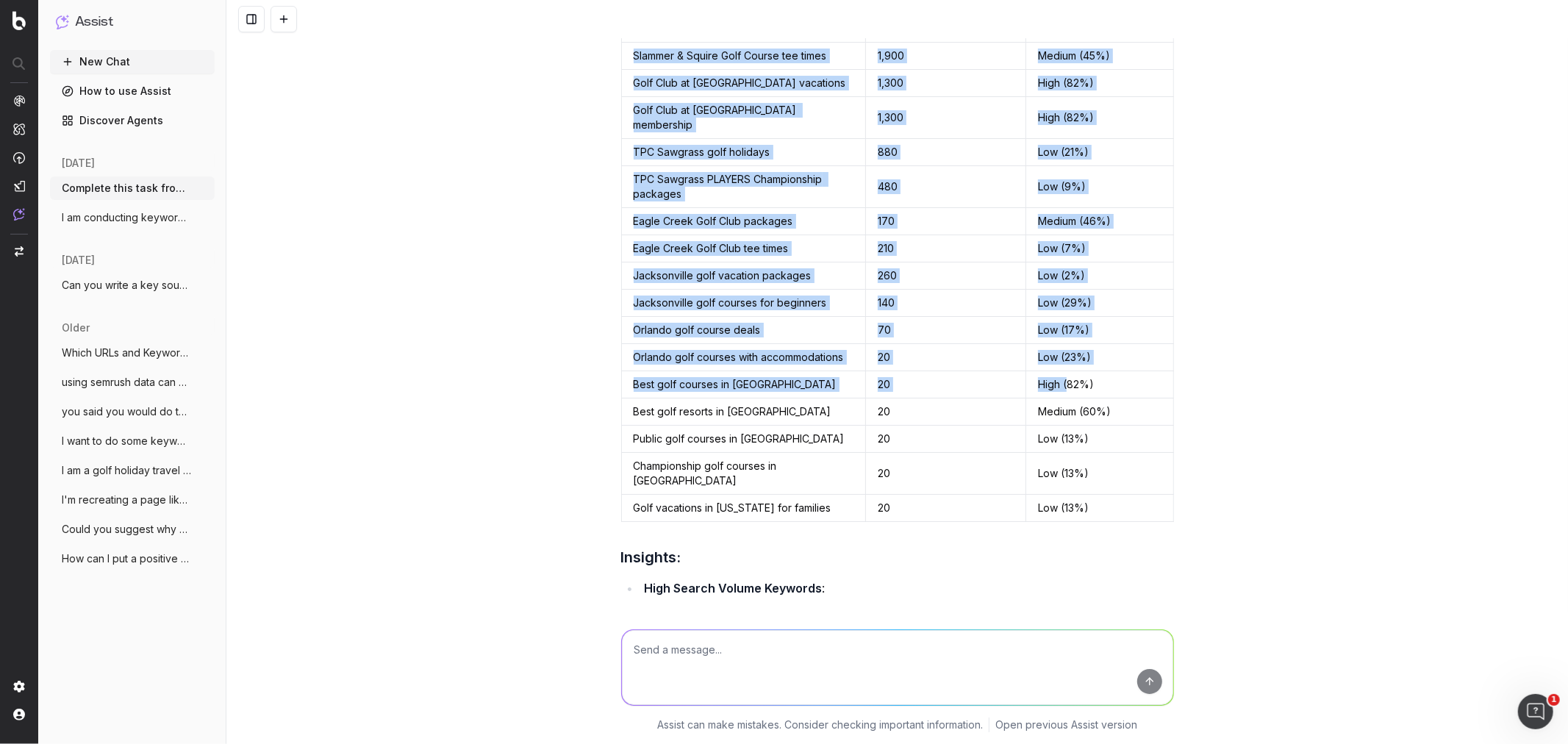
drag, startPoint x: 624, startPoint y: 224, endPoint x: 1063, endPoint y: 591, distance: 572.2
click at [1062, 522] on tbody "King & Bear Golf Course packages 18,100 Low (11%) King & Bear Golf Course revie…" at bounding box center [897, 241] width 552 height 561
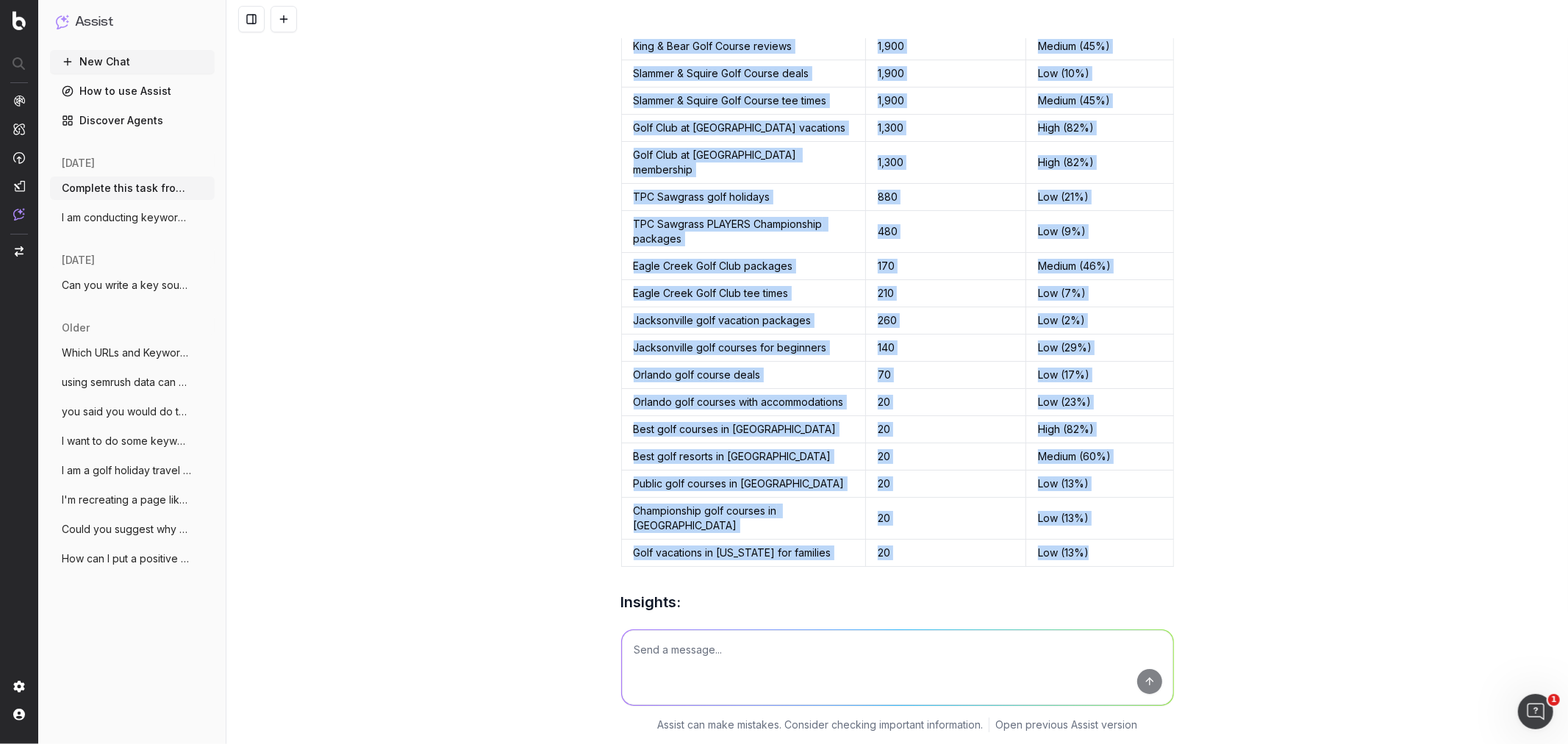
scroll to position [9101, 0]
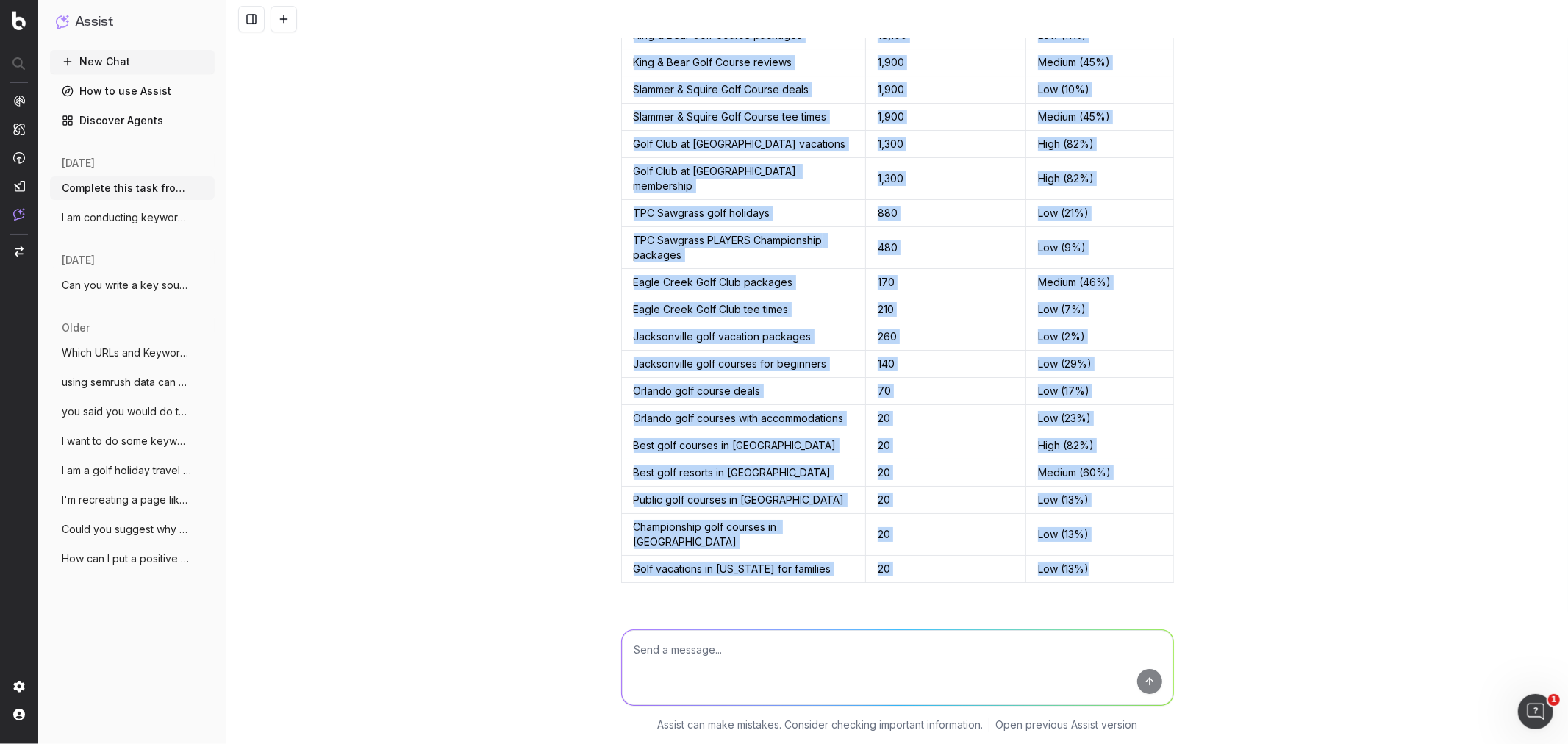
drag, startPoint x: 1064, startPoint y: 497, endPoint x: 621, endPoint y: 283, distance: 492.0
click at [621, 283] on tbody "King & Bear Golf Course packages 18,100 Low (11%) King & Bear Golf Course revie…" at bounding box center [897, 302] width 552 height 561
copy tbody "King & Bear Golf Course packages 18,100 Low (11%) King & Bear Golf Course revie…"
click at [1134, 158] on td "High (82%)" at bounding box center [1100, 144] width 147 height 27
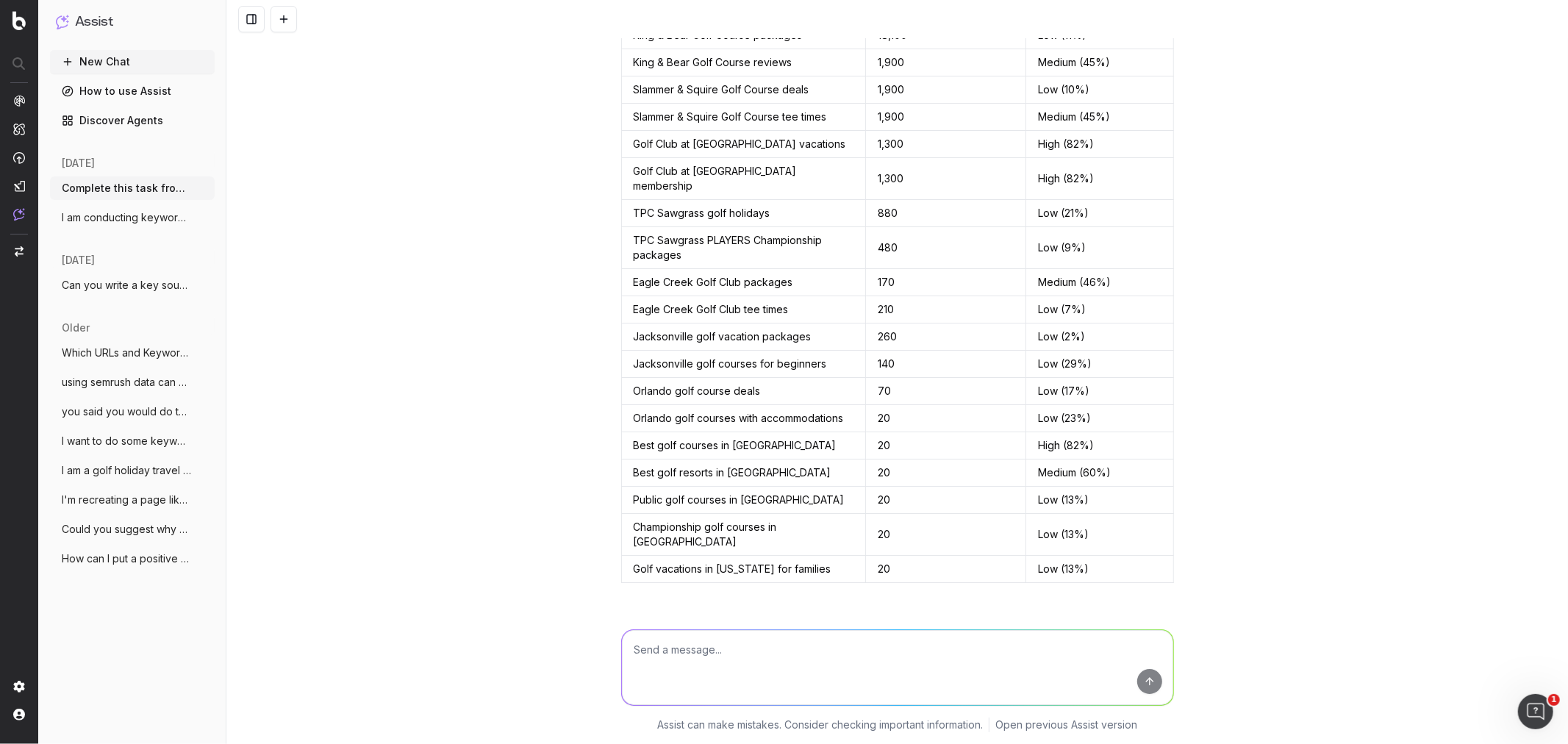
click at [901, 650] on textarea at bounding box center [897, 667] width 551 height 75
type textarea "remove the medium low high and backets from the kd column"
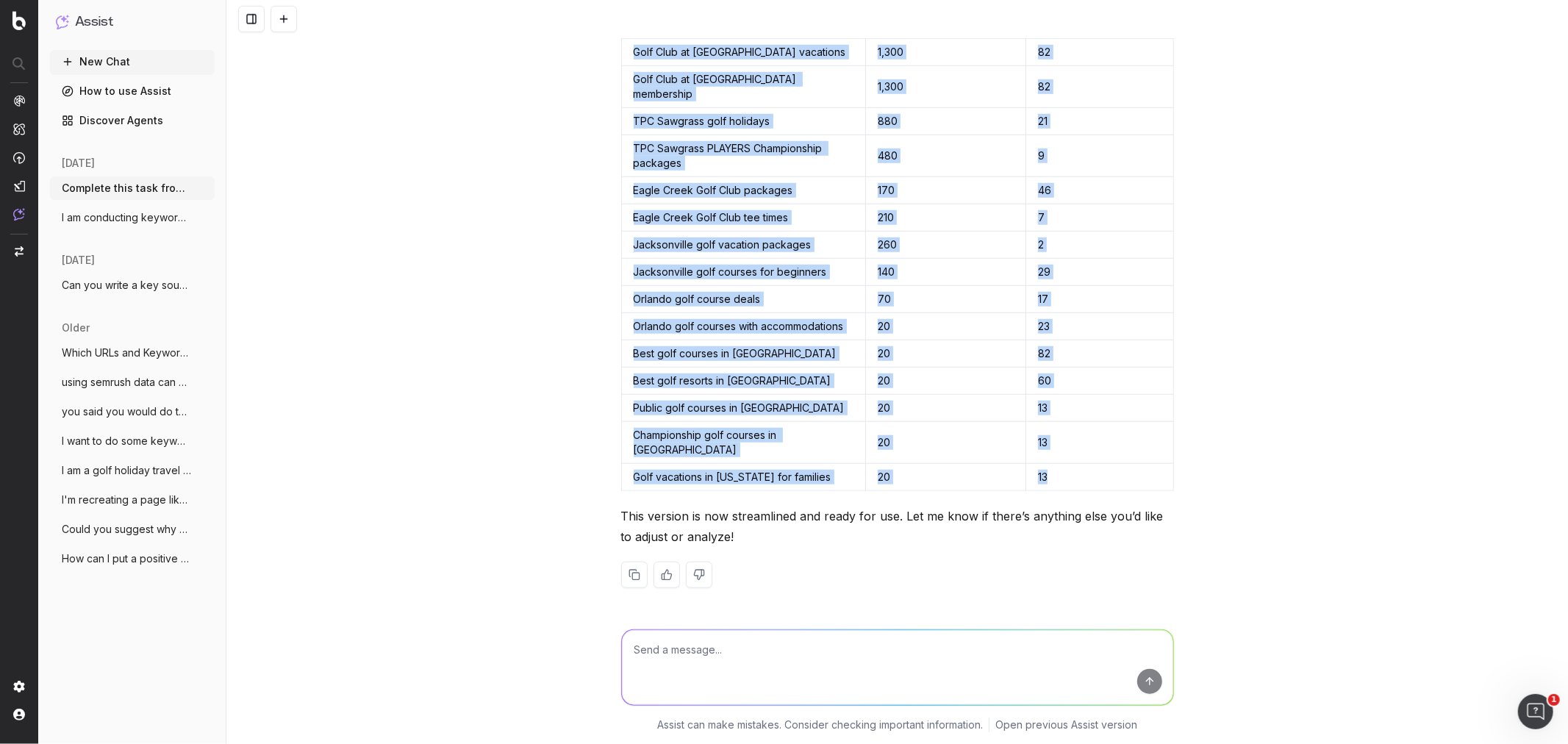
scroll to position [10203, 0]
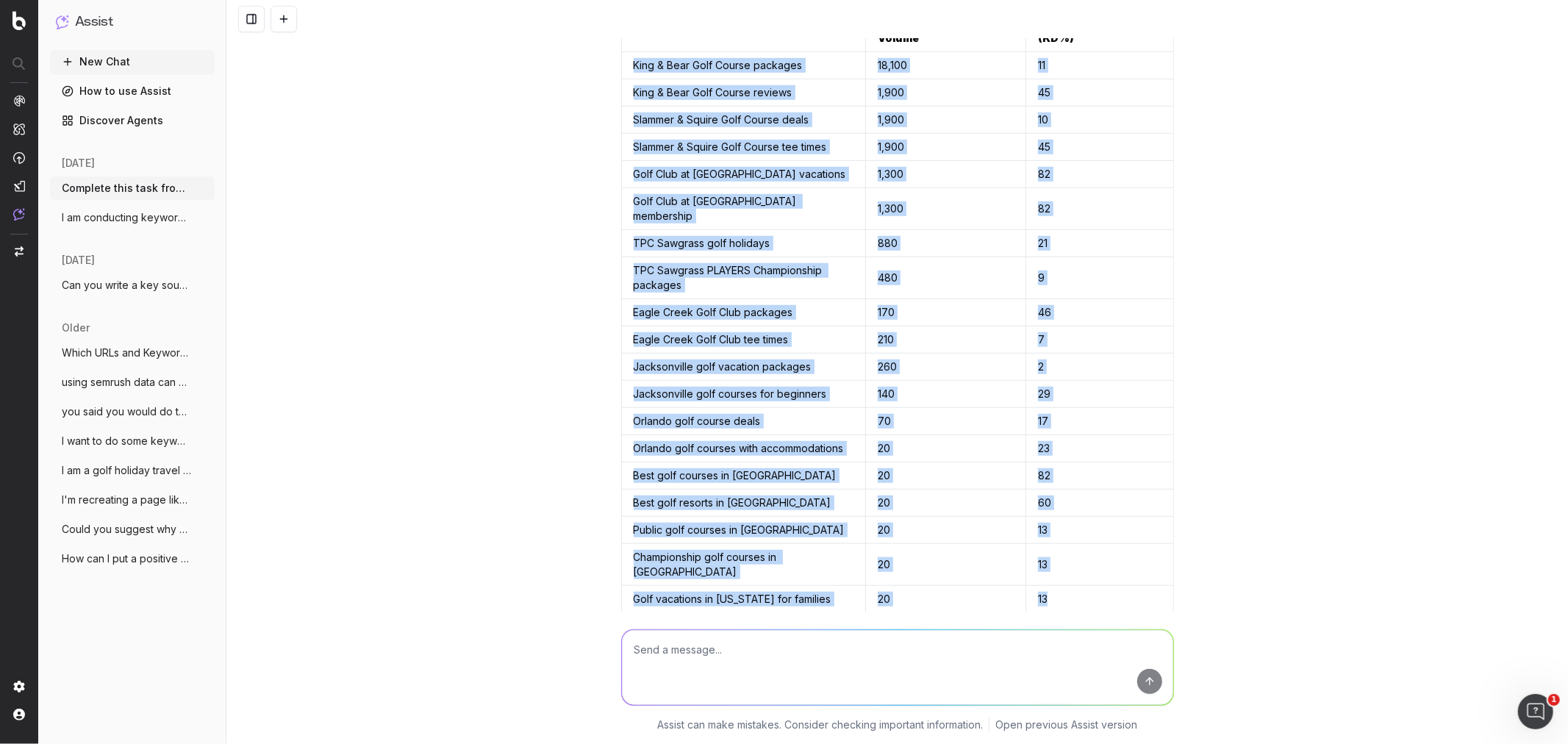
drag, startPoint x: 1055, startPoint y: 479, endPoint x: 627, endPoint y: 288, distance: 468.7
click at [627, 288] on tbody "King & Bear Golf Course packages 18,100 11 King & Bear Golf Course reviews 1,90…" at bounding box center [897, 333] width 552 height 561
copy tbody "King & Bear Golf Course packages 18,100 11 King & Bear Golf Course reviews 1,90…"
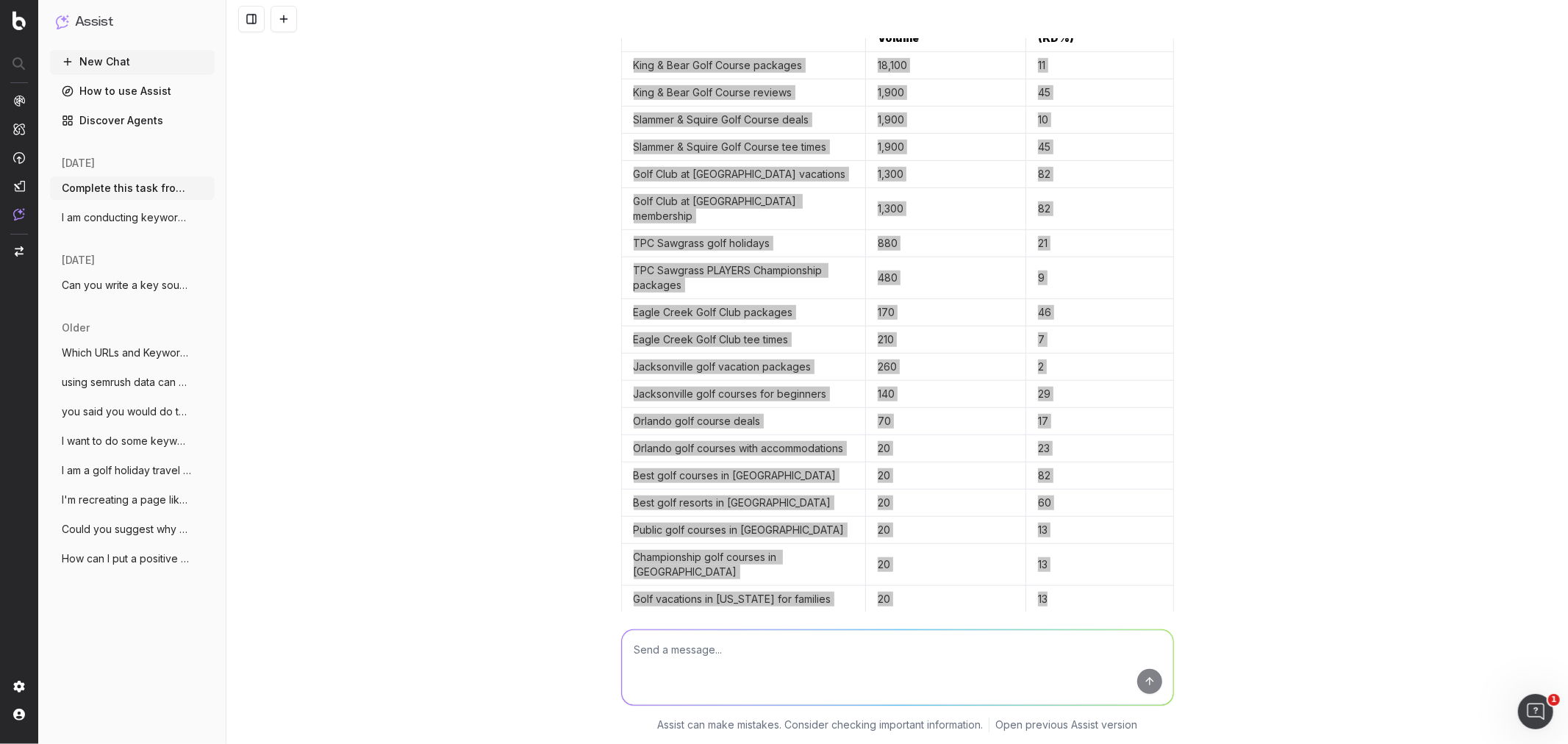
scroll to position [10517, 0]
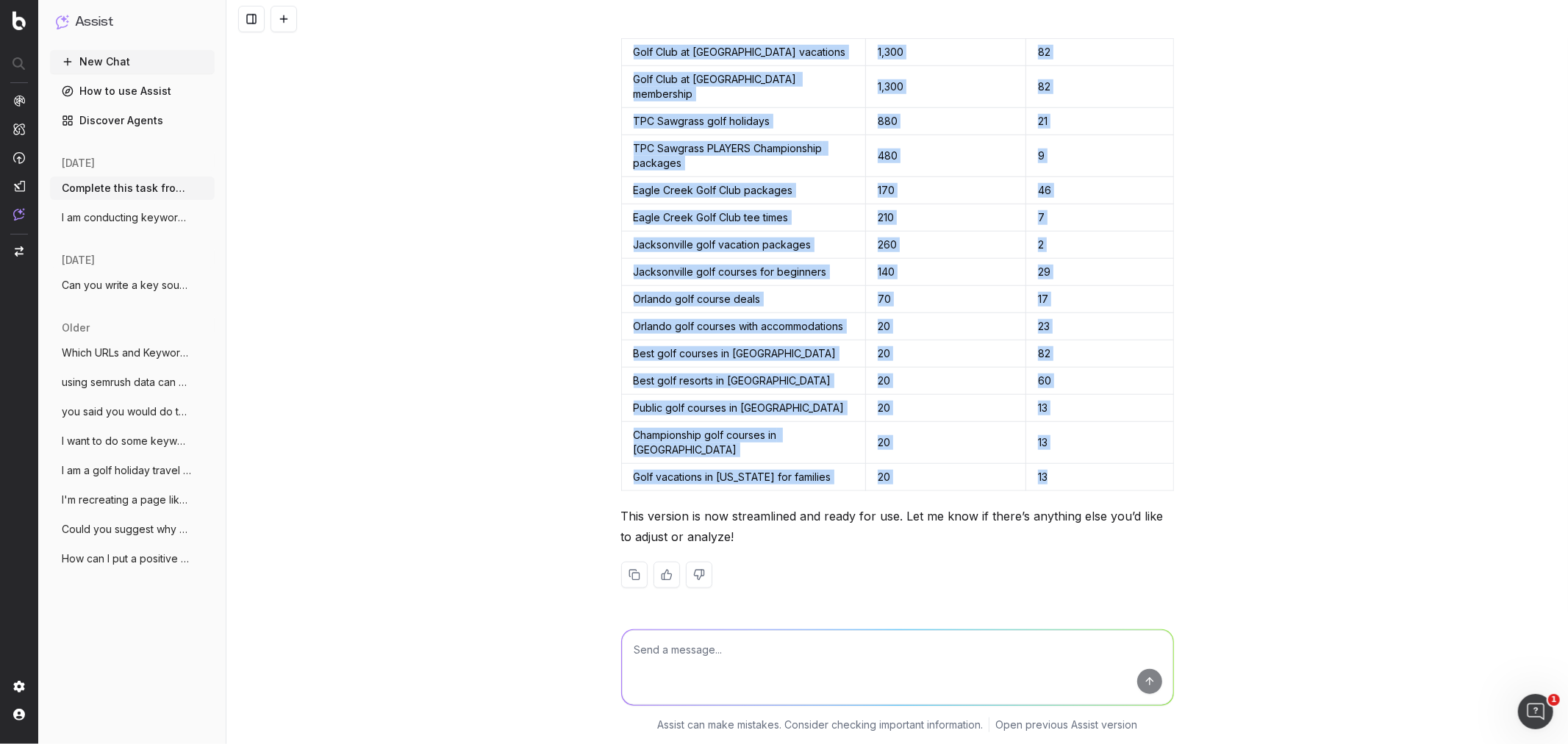
click at [452, 382] on div "Complete this task from chat gpt ChatGPT said: I’d love to help you with keywor…" at bounding box center [897, 372] width 1342 height 744
